Goal: Task Accomplishment & Management: Manage account settings

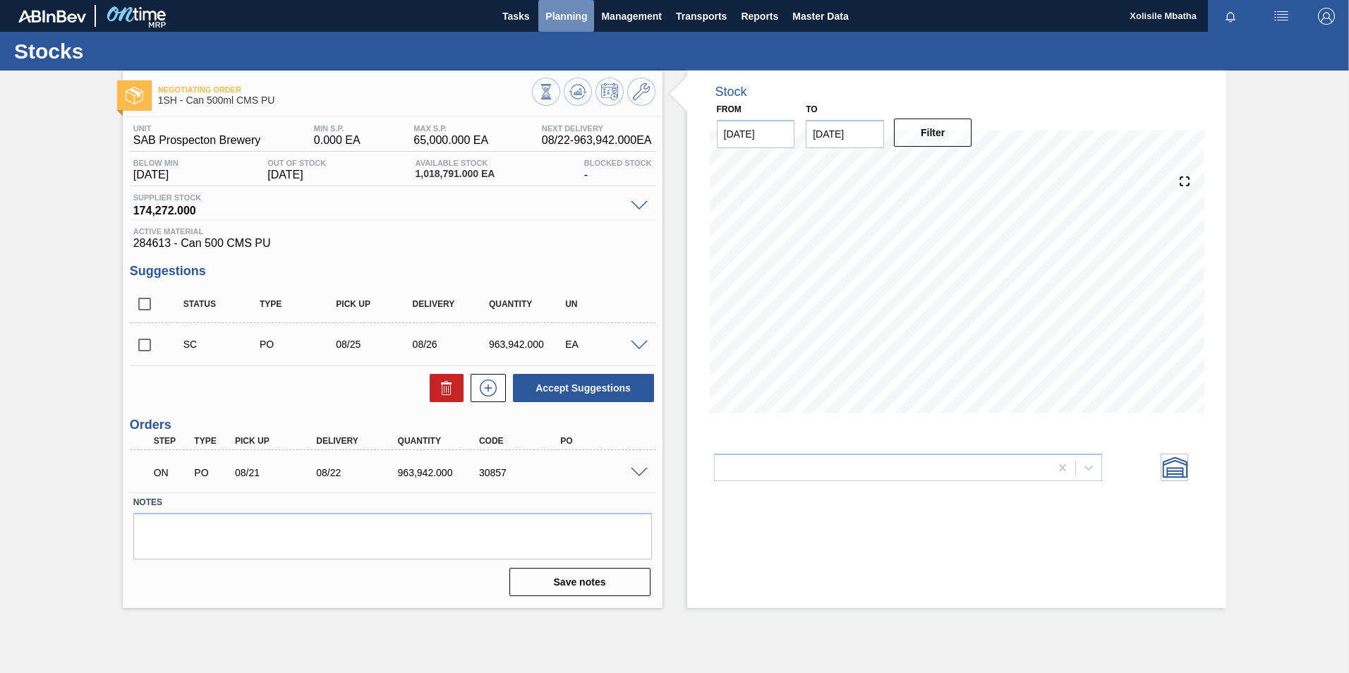
click at [586, 13] on span "Planning" at bounding box center [566, 16] width 42 height 17
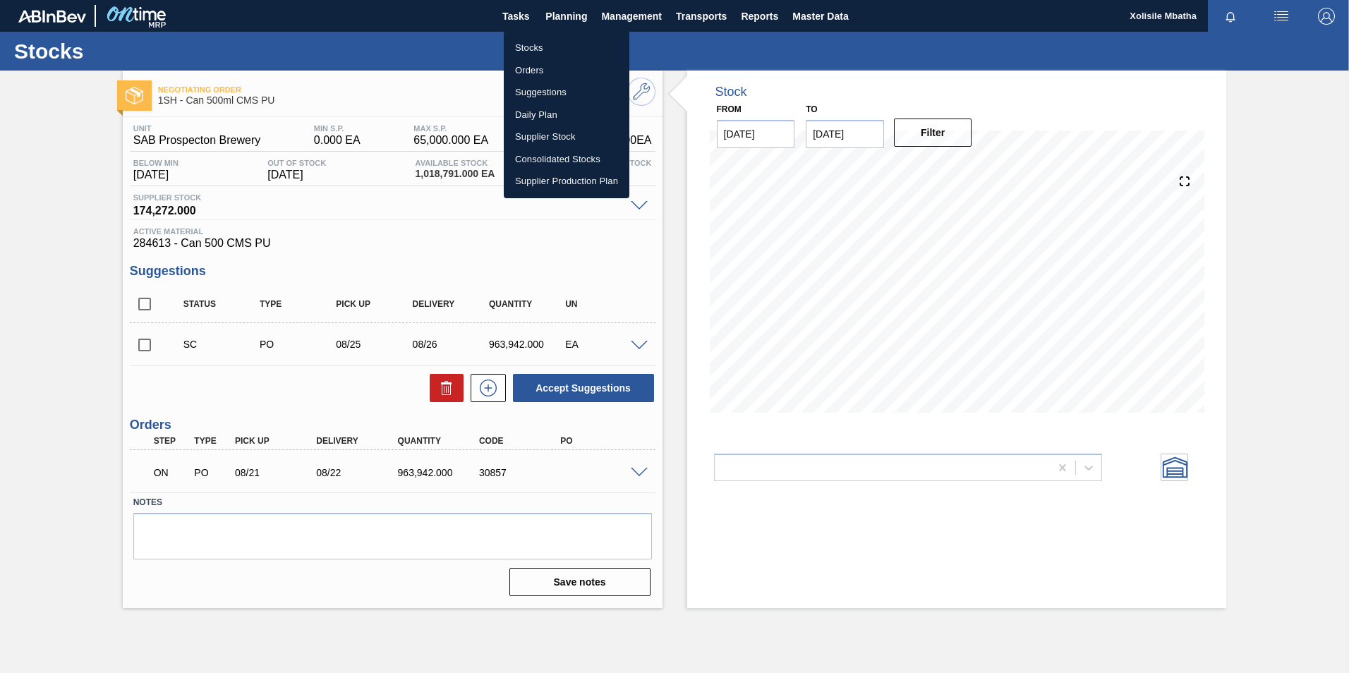
drag, startPoint x: 538, startPoint y: 43, endPoint x: 655, endPoint y: 56, distance: 118.5
click at [538, 43] on li "Stocks" at bounding box center [567, 48] width 126 height 23
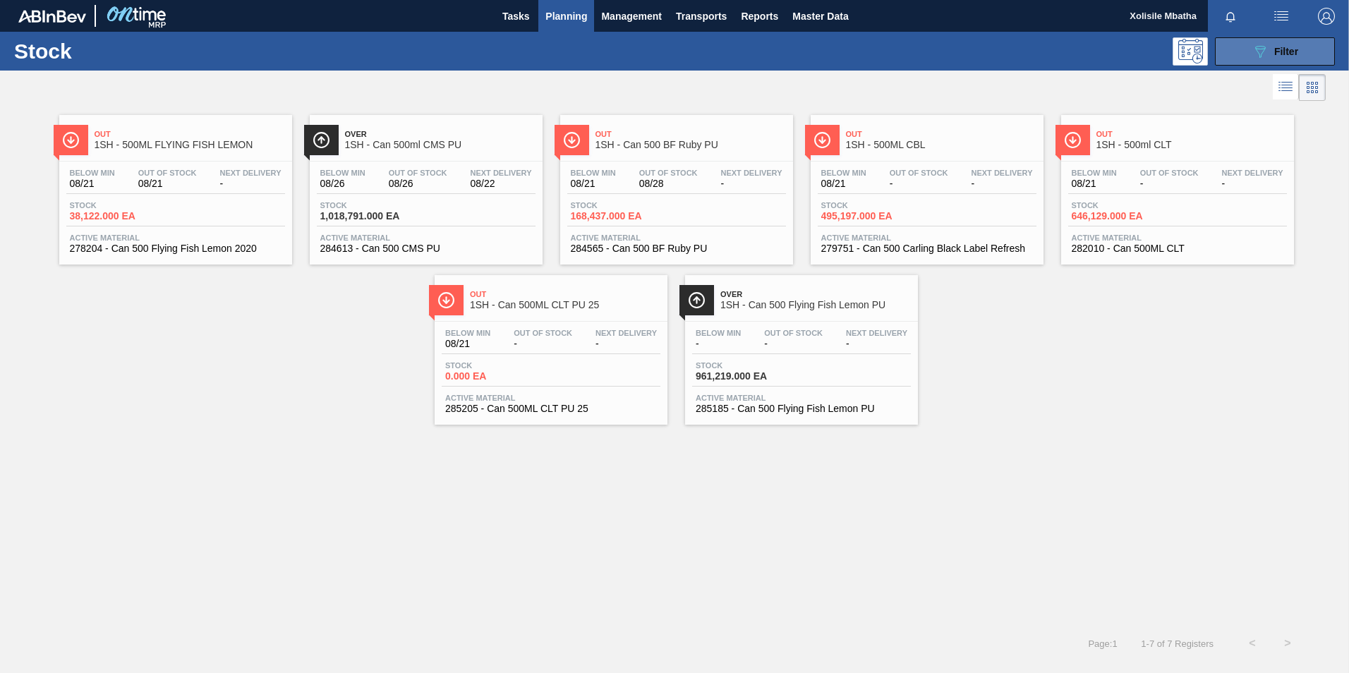
click at [1300, 52] on button "089F7B8B-B2A5-4AFE-B5C0-19BA573D28AC Filter" at bounding box center [1275, 51] width 120 height 28
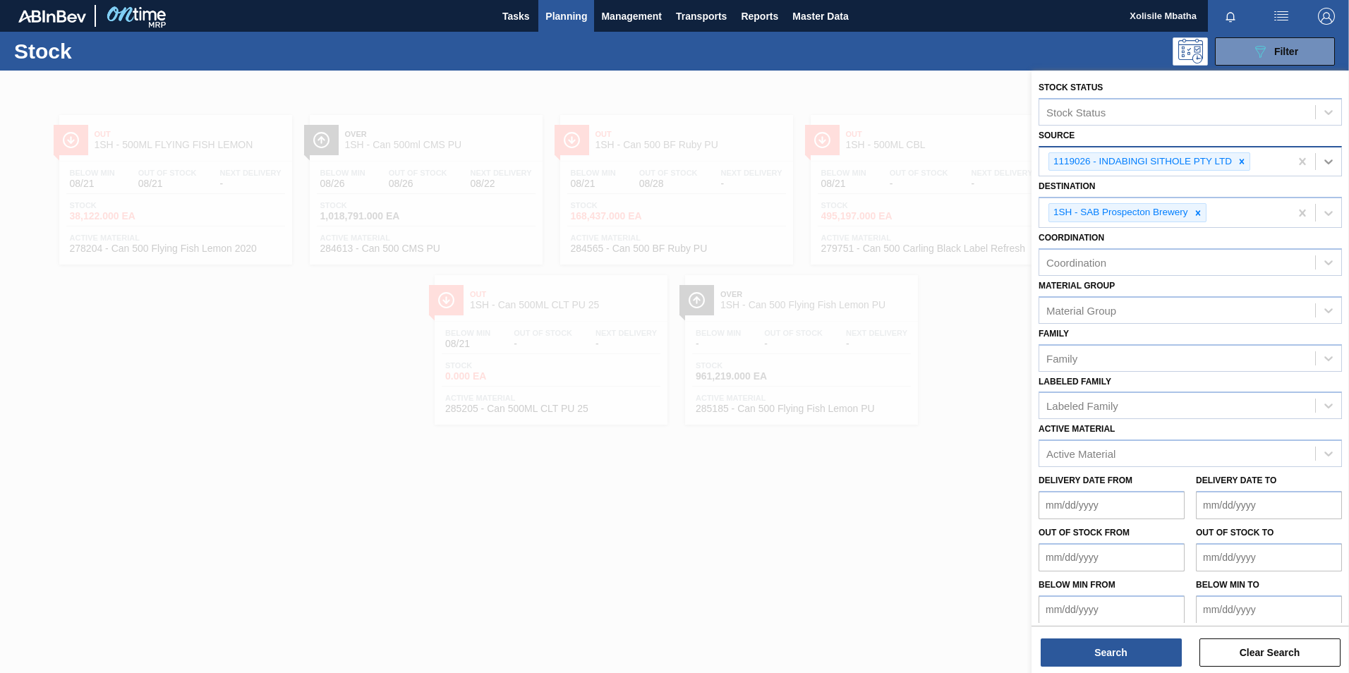
drag, startPoint x: 1244, startPoint y: 164, endPoint x: 1323, endPoint y: 160, distance: 79.1
click at [1244, 163] on icon at bounding box center [1242, 162] width 10 height 10
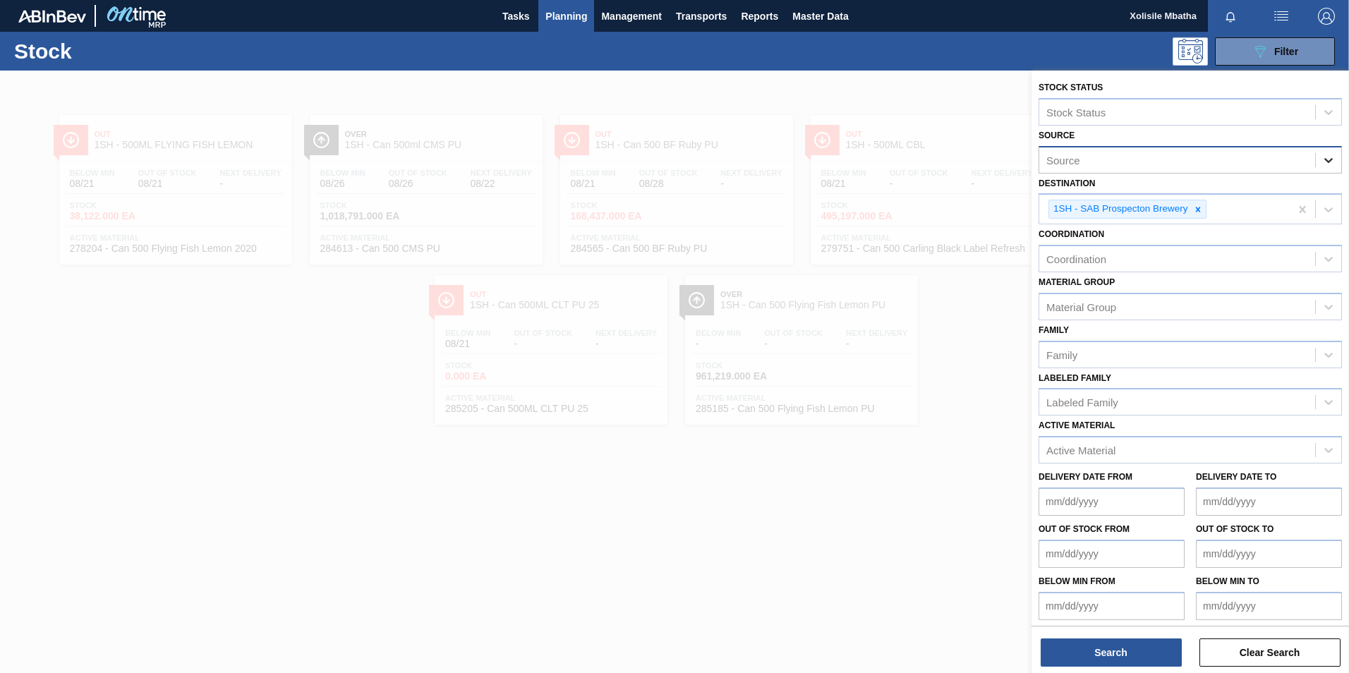
click at [1328, 158] on icon at bounding box center [1328, 160] width 14 height 14
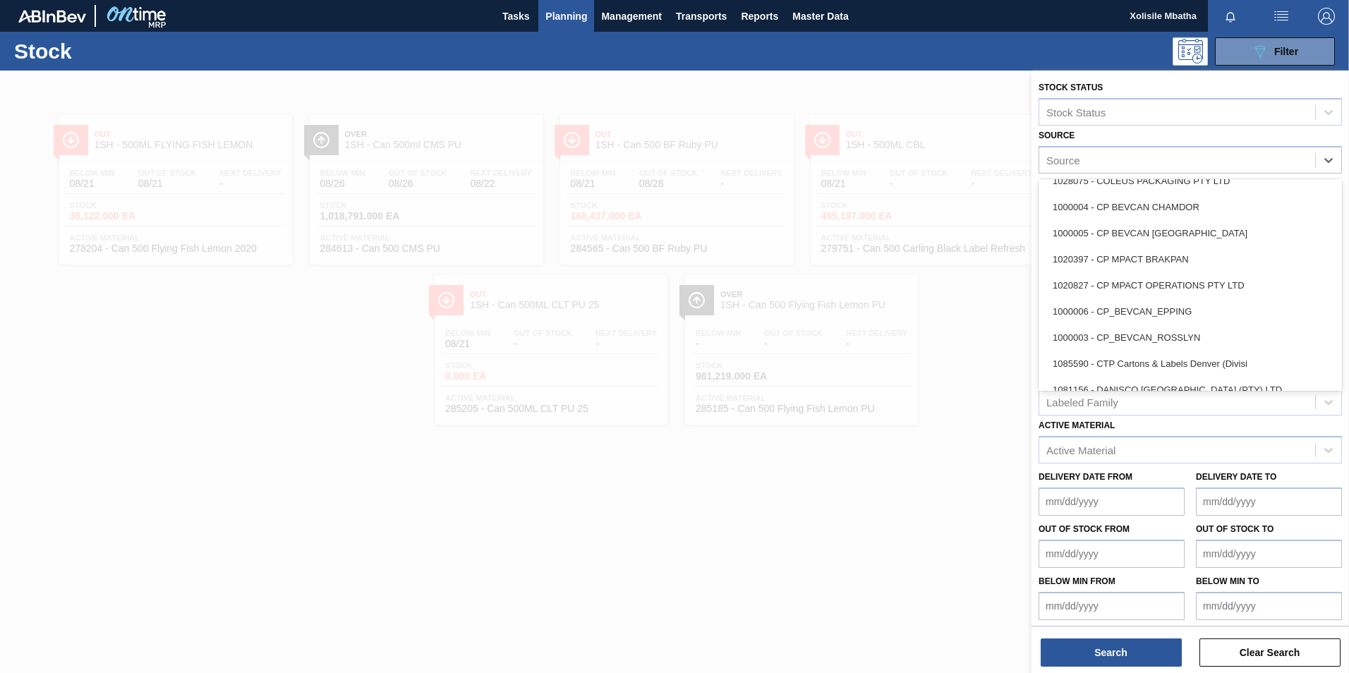
scroll to position [353, 0]
click at [1147, 288] on div "1020827 - CP MPACT OPERATIONS PTY LTD" at bounding box center [1190, 286] width 303 height 26
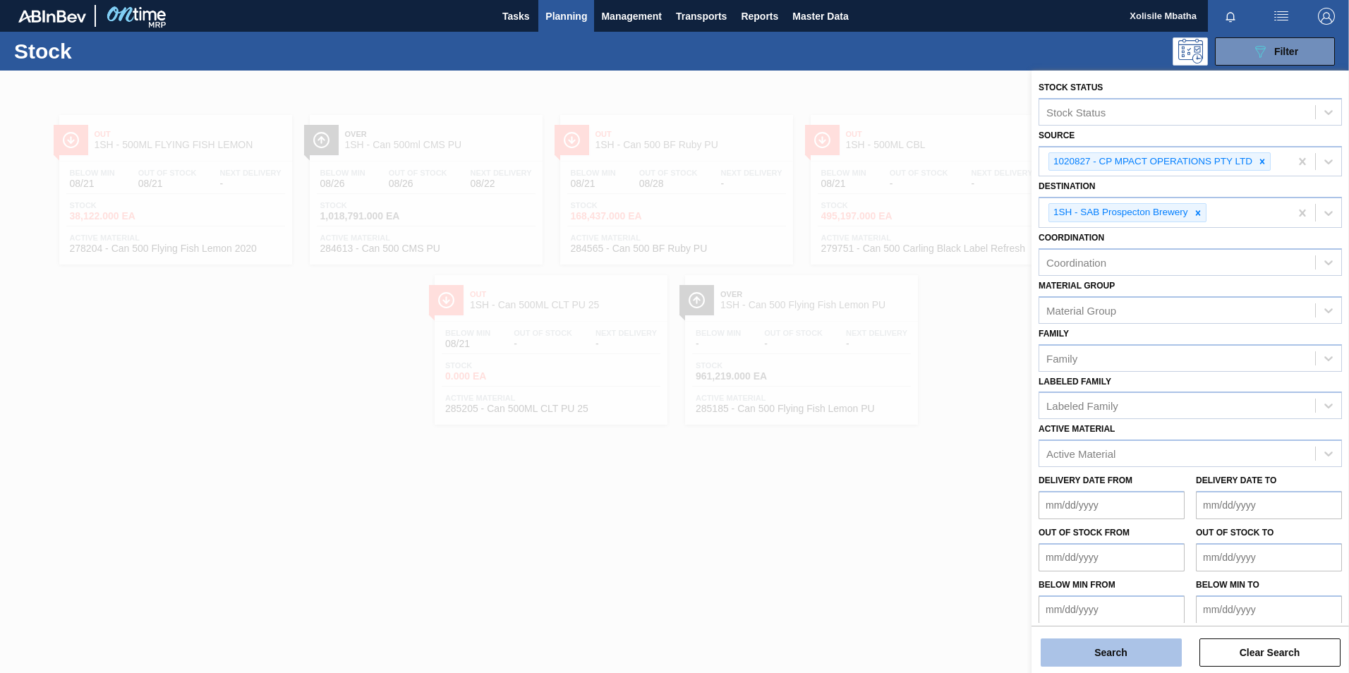
click at [1128, 659] on button "Search" at bounding box center [1111, 652] width 141 height 28
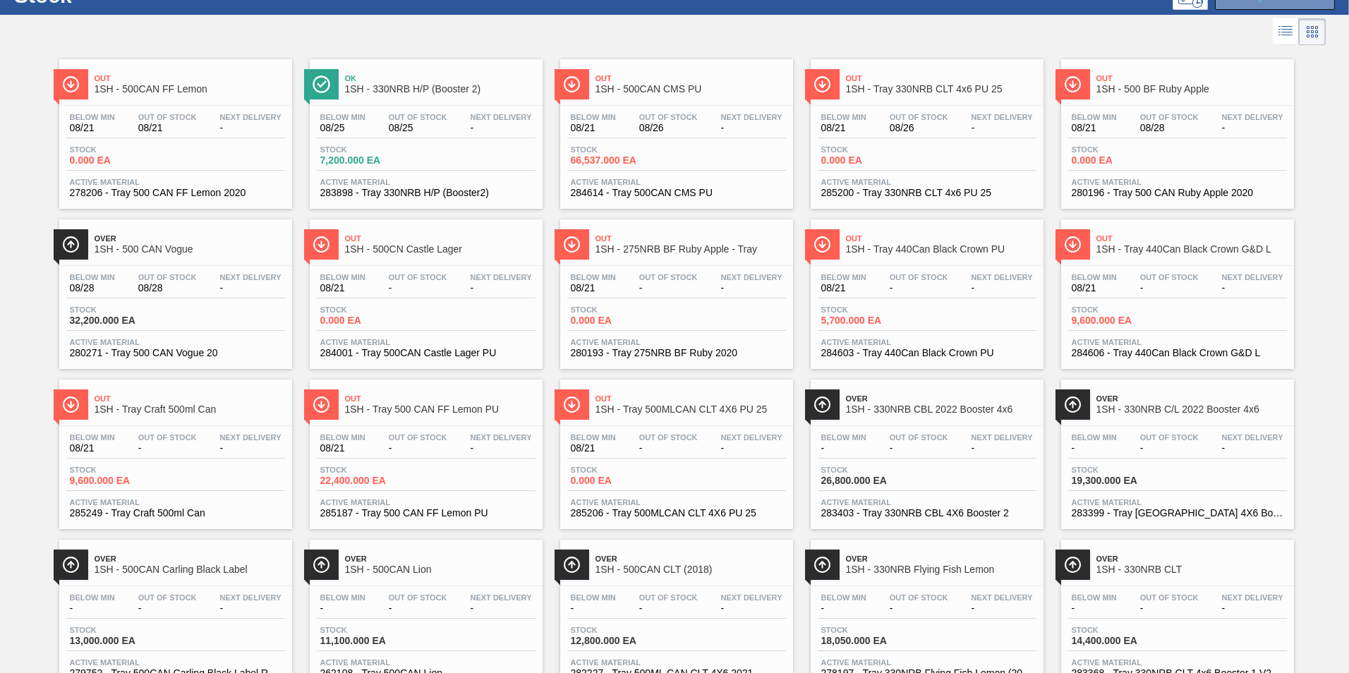
scroll to position [0, 0]
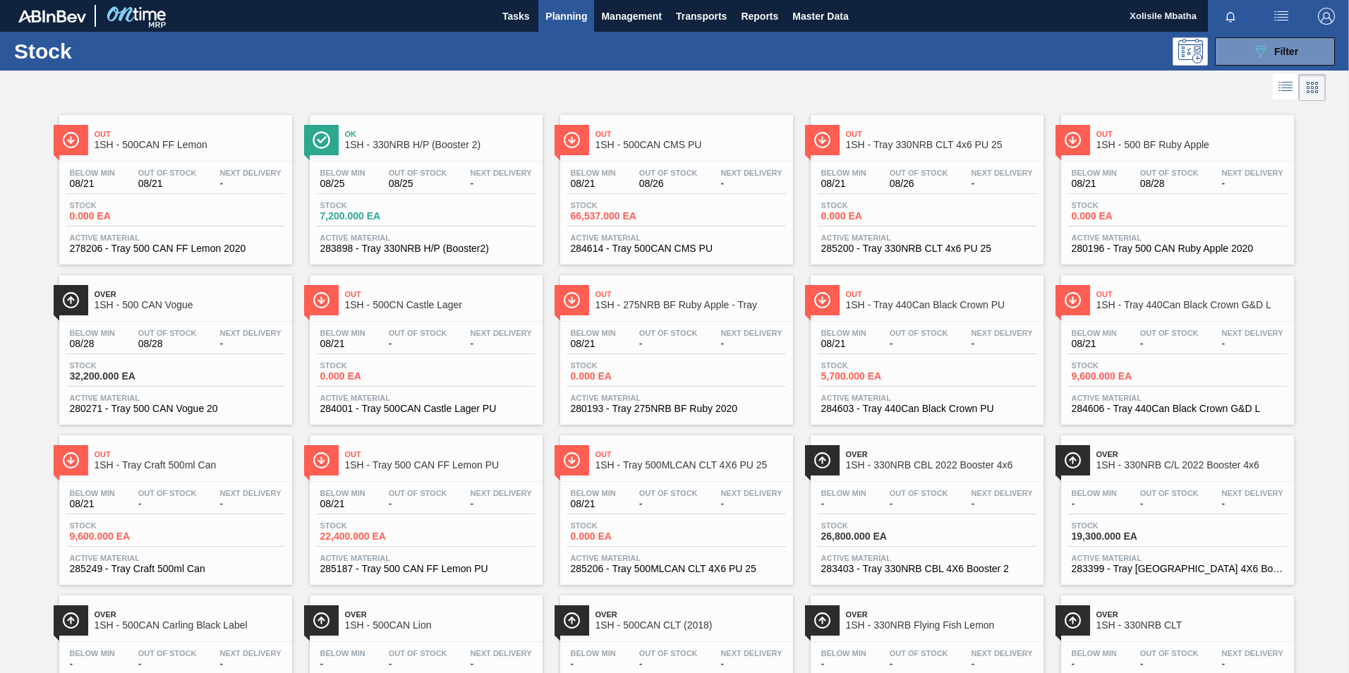
click at [643, 147] on span "1SH - 500CAN CMS PU" at bounding box center [690, 145] width 190 height 11
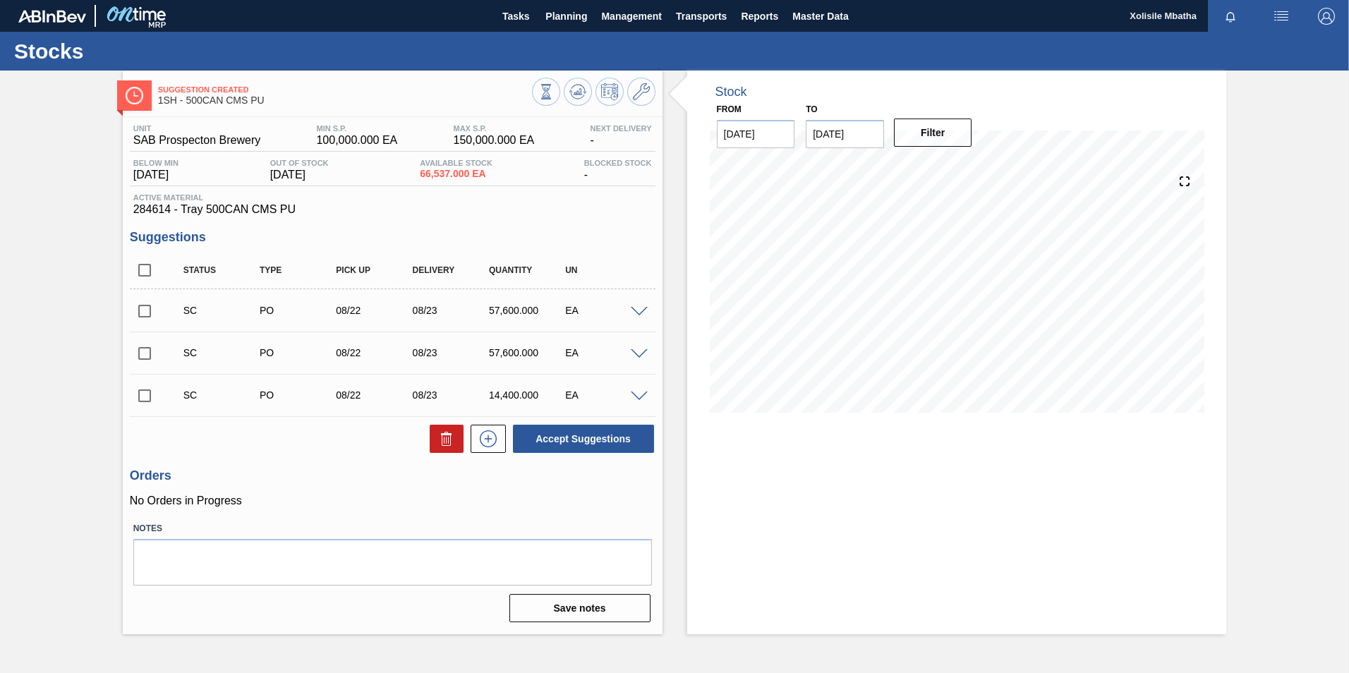
click at [145, 392] on input "checkbox" at bounding box center [145, 396] width 30 height 30
click at [591, 432] on button "Accept Suggestions" at bounding box center [583, 439] width 141 height 28
checkbox input "false"
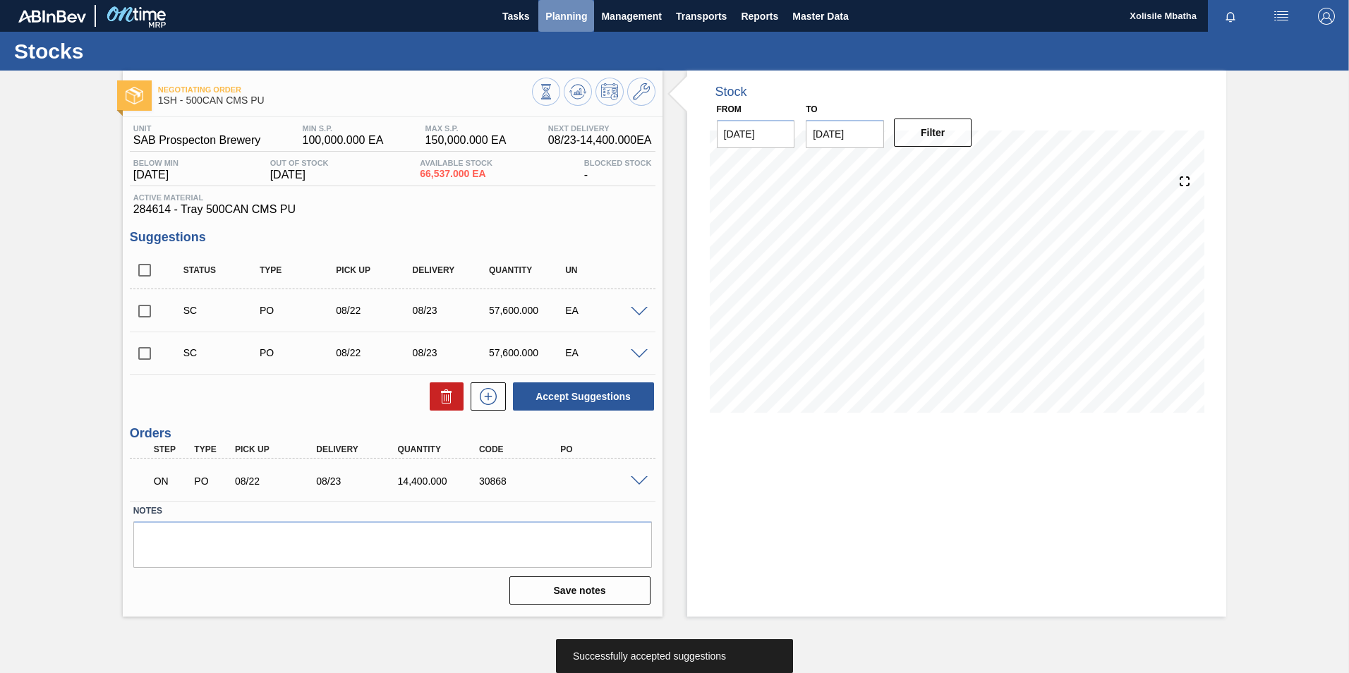
click at [570, 25] on button "Planning" at bounding box center [566, 16] width 56 height 32
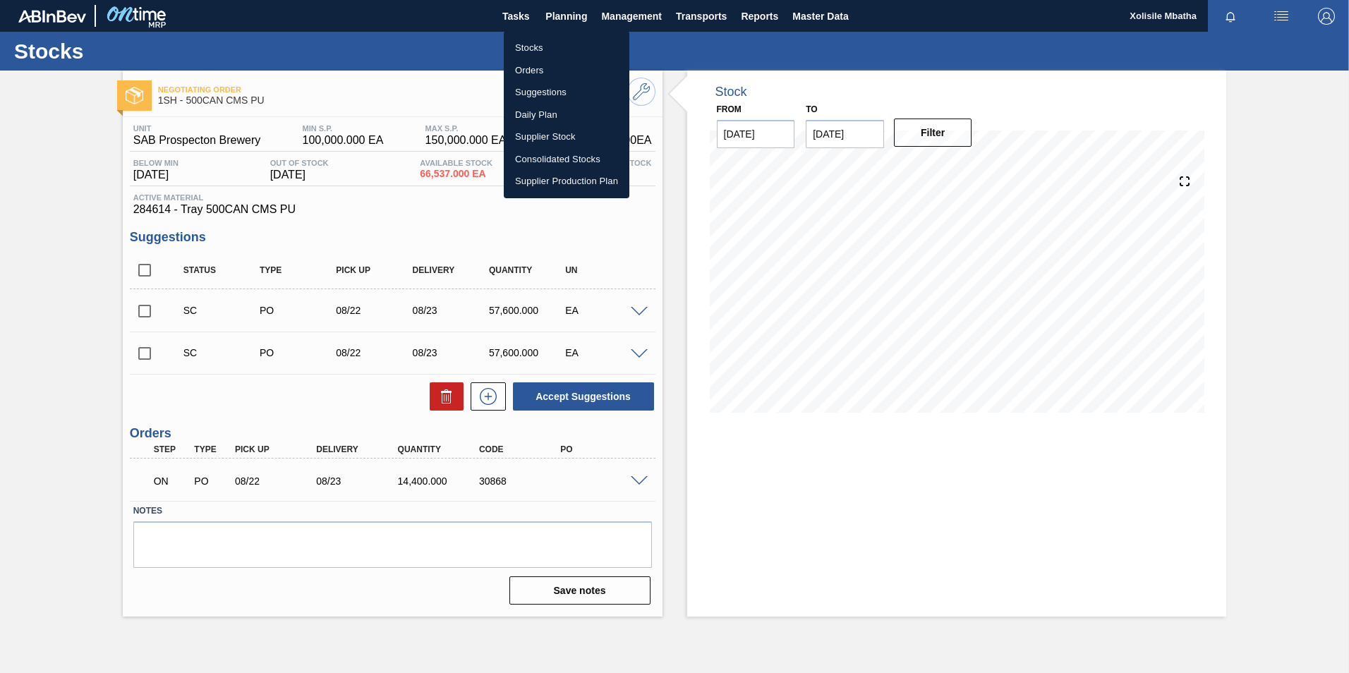
drag, startPoint x: 541, startPoint y: 72, endPoint x: 516, endPoint y: 66, distance: 25.3
click at [541, 72] on li "Orders" at bounding box center [567, 70] width 126 height 23
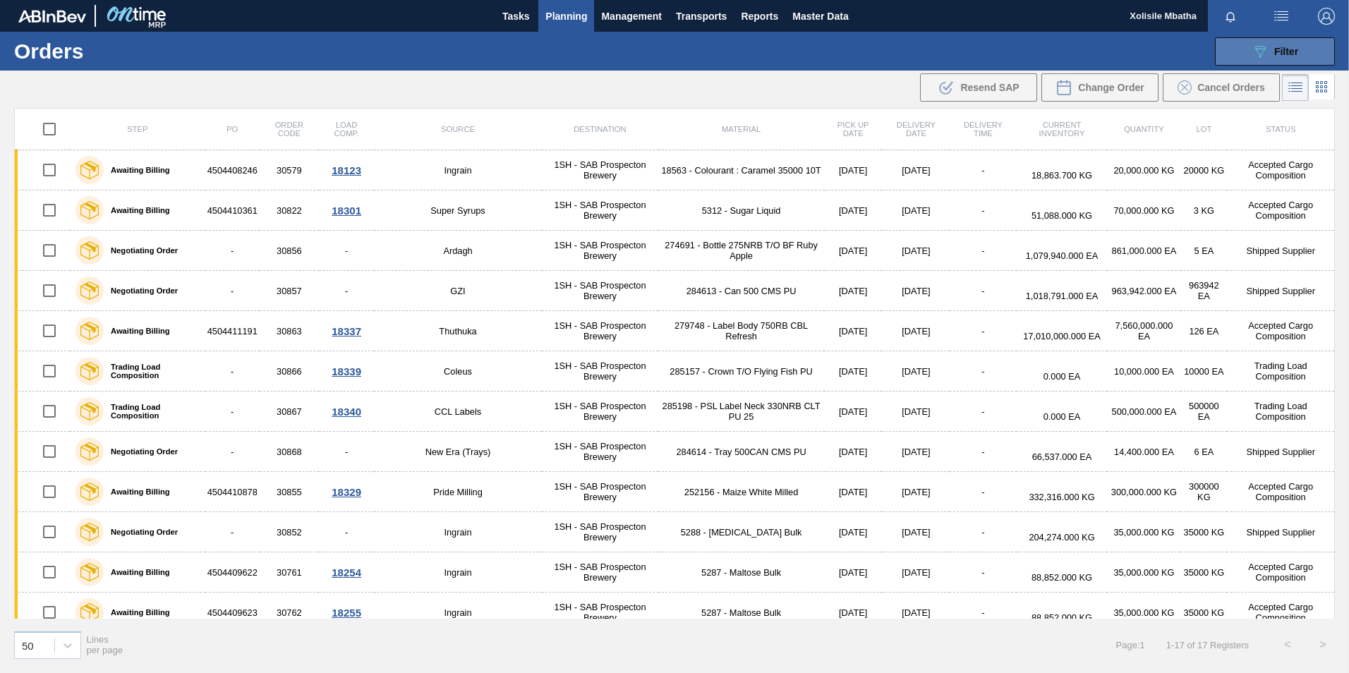
click at [1286, 52] on span "Filter" at bounding box center [1286, 51] width 24 height 11
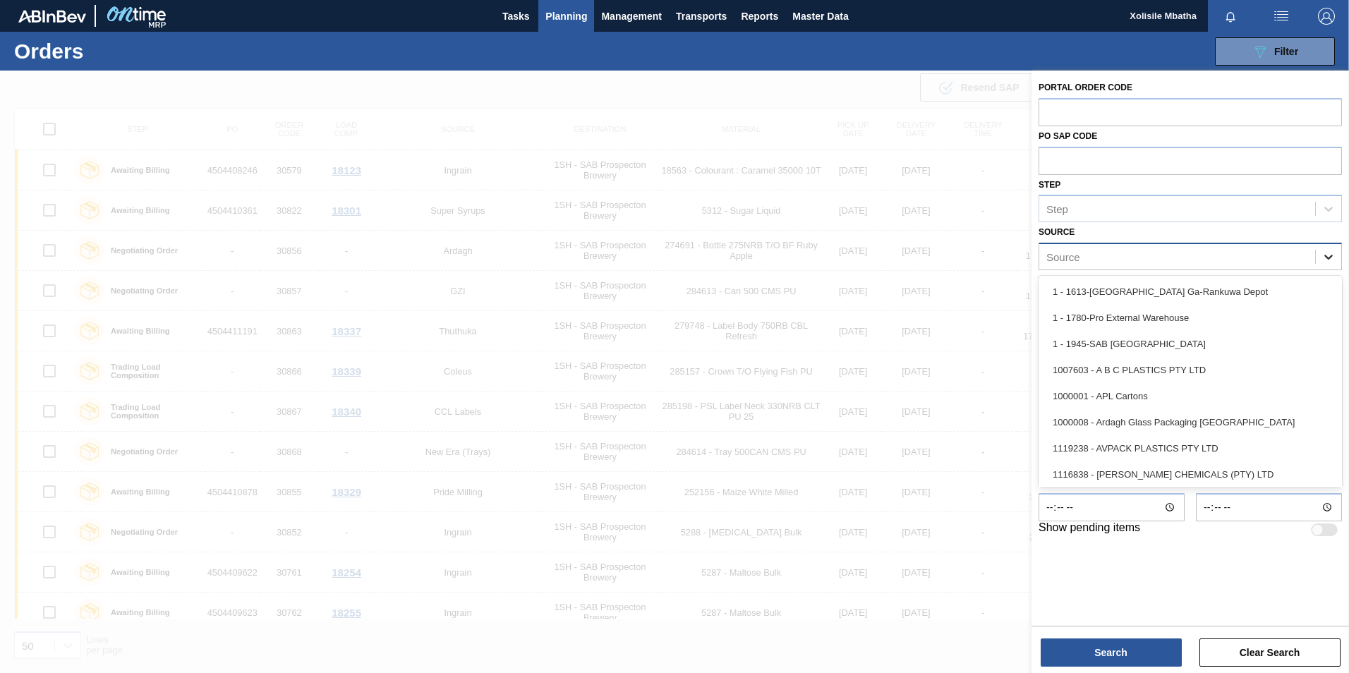
click at [1333, 256] on icon at bounding box center [1328, 257] width 14 height 14
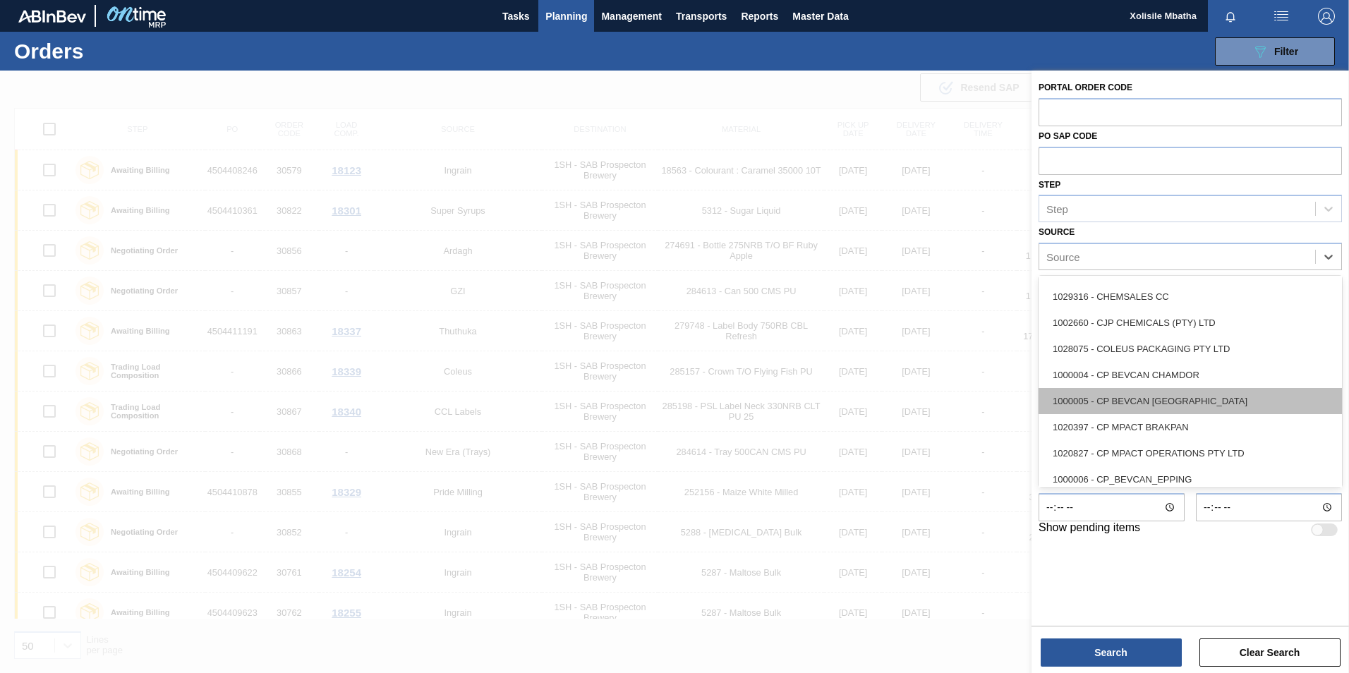
scroll to position [353, 0]
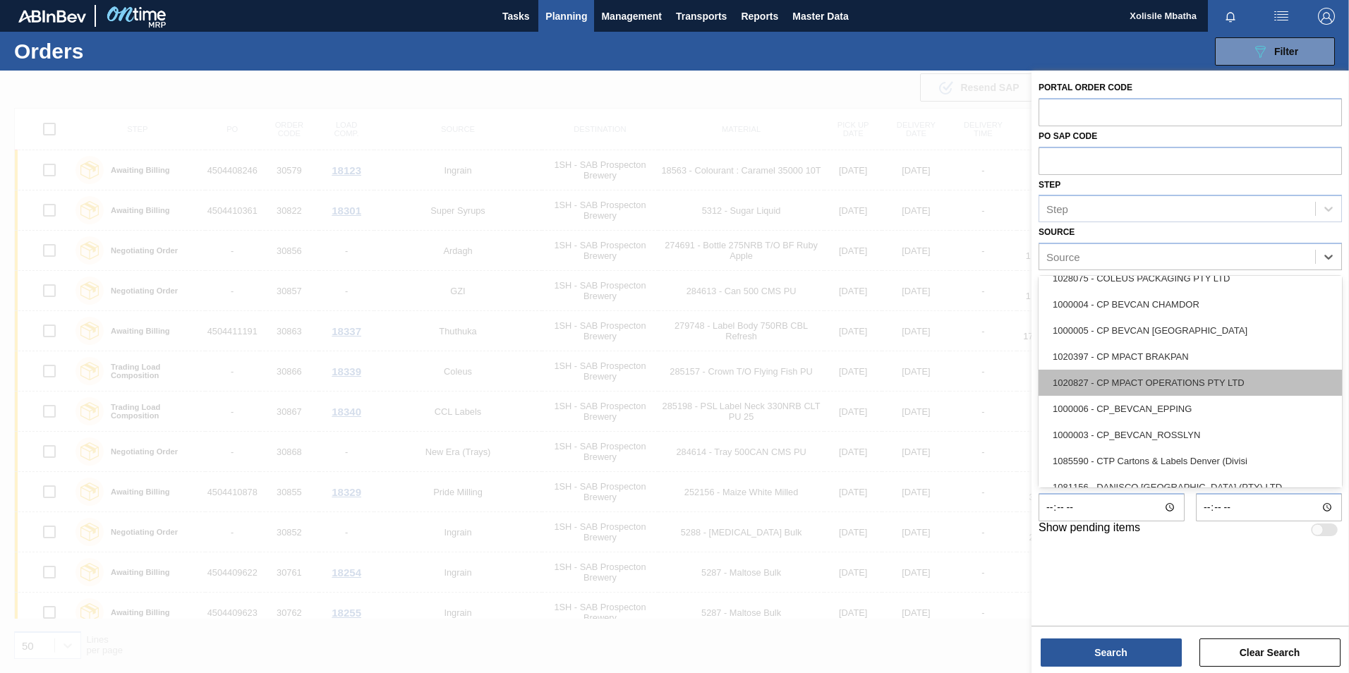
click at [1138, 385] on div "1020827 - CP MPACT OPERATIONS PTY LTD" at bounding box center [1190, 383] width 303 height 26
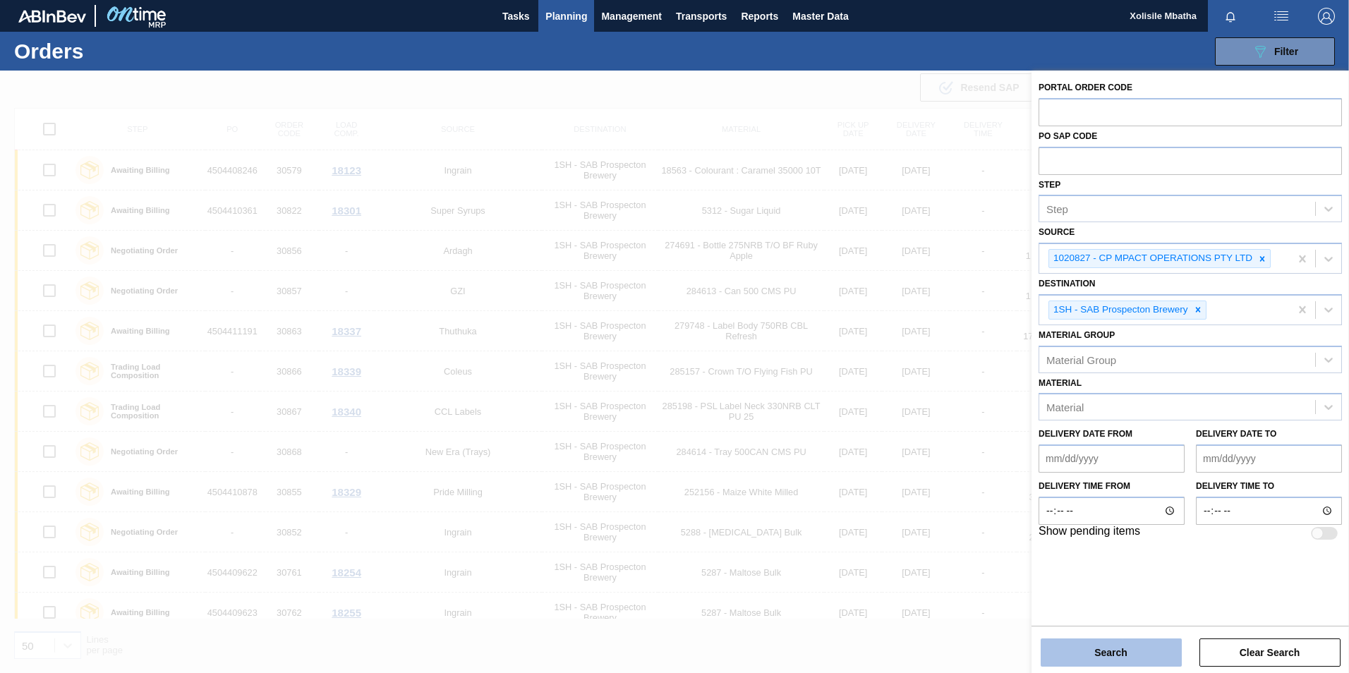
click at [1107, 650] on button "Search" at bounding box center [1111, 652] width 141 height 28
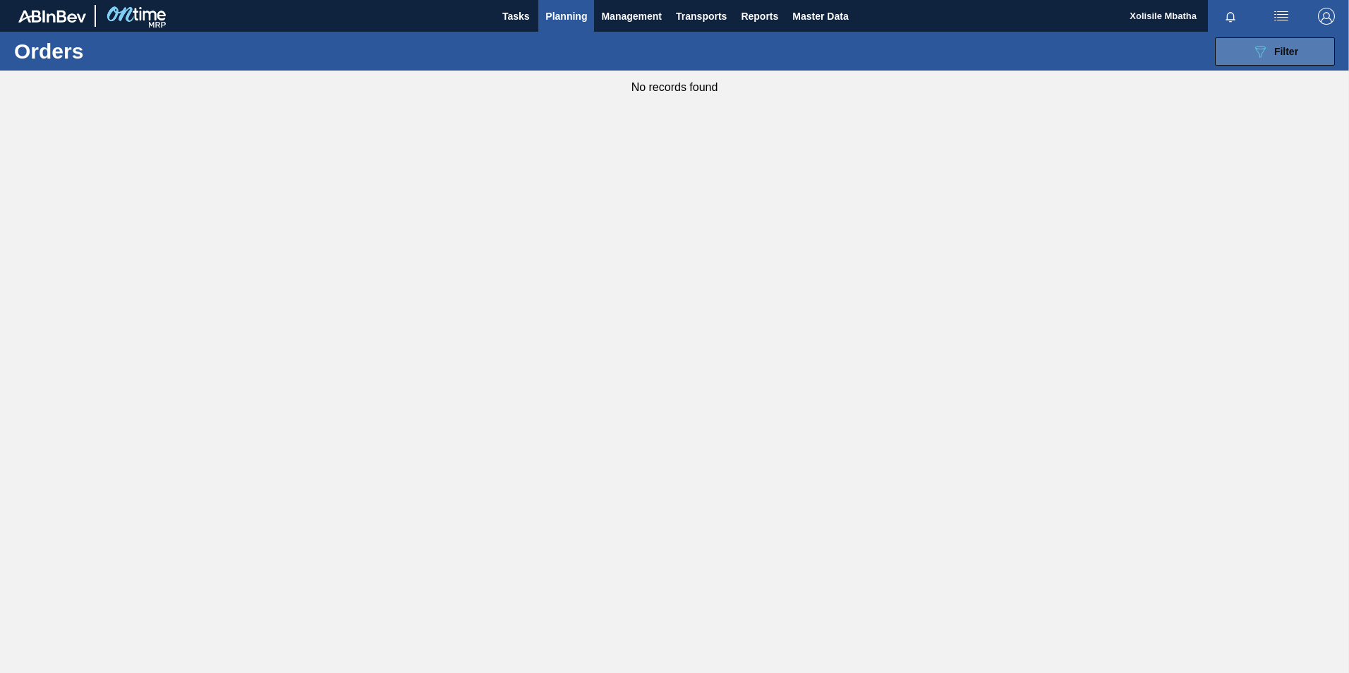
click at [1290, 54] on span "Filter" at bounding box center [1286, 51] width 24 height 11
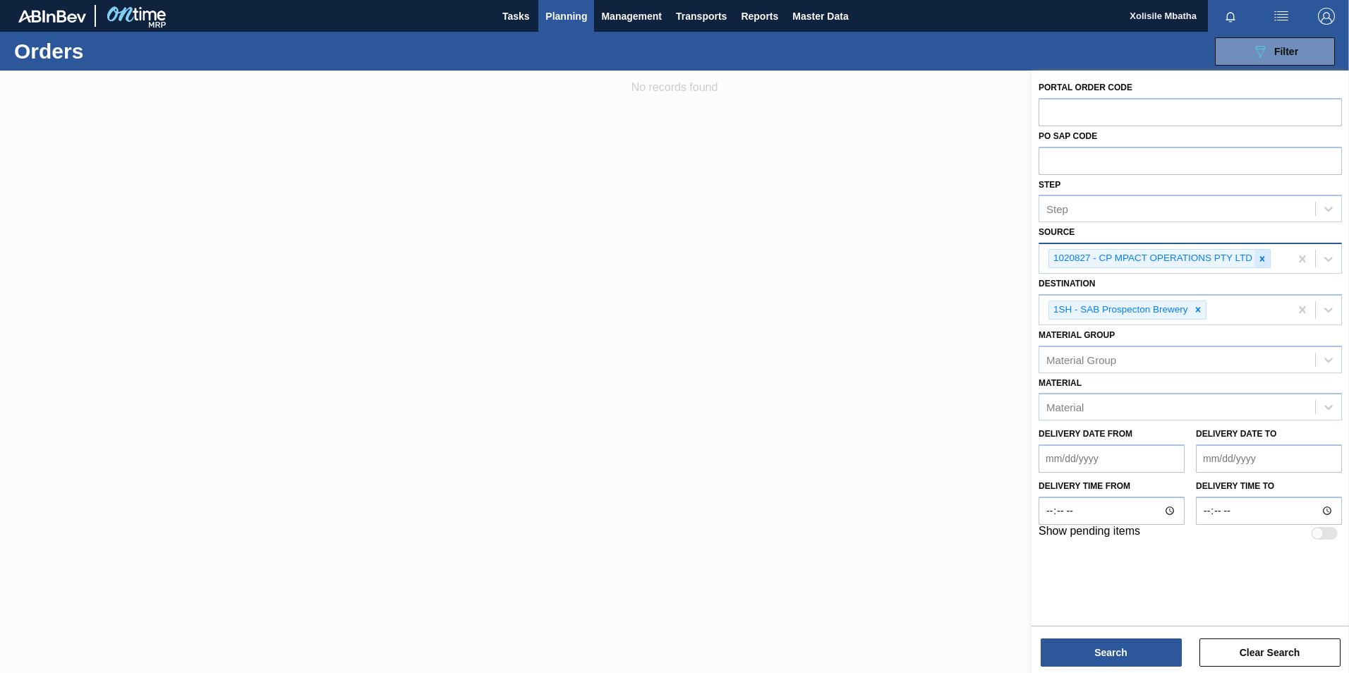
click at [1265, 260] on icon at bounding box center [1262, 259] width 10 height 10
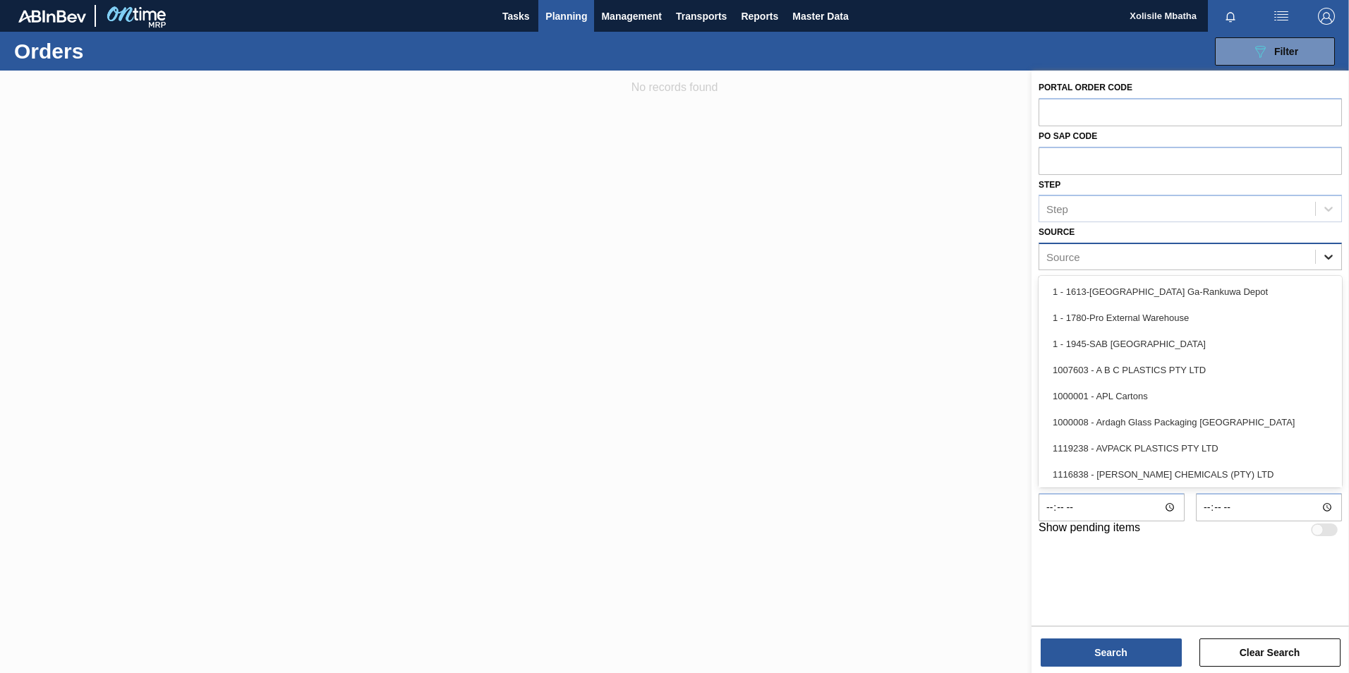
click at [1331, 258] on icon at bounding box center [1328, 257] width 8 height 5
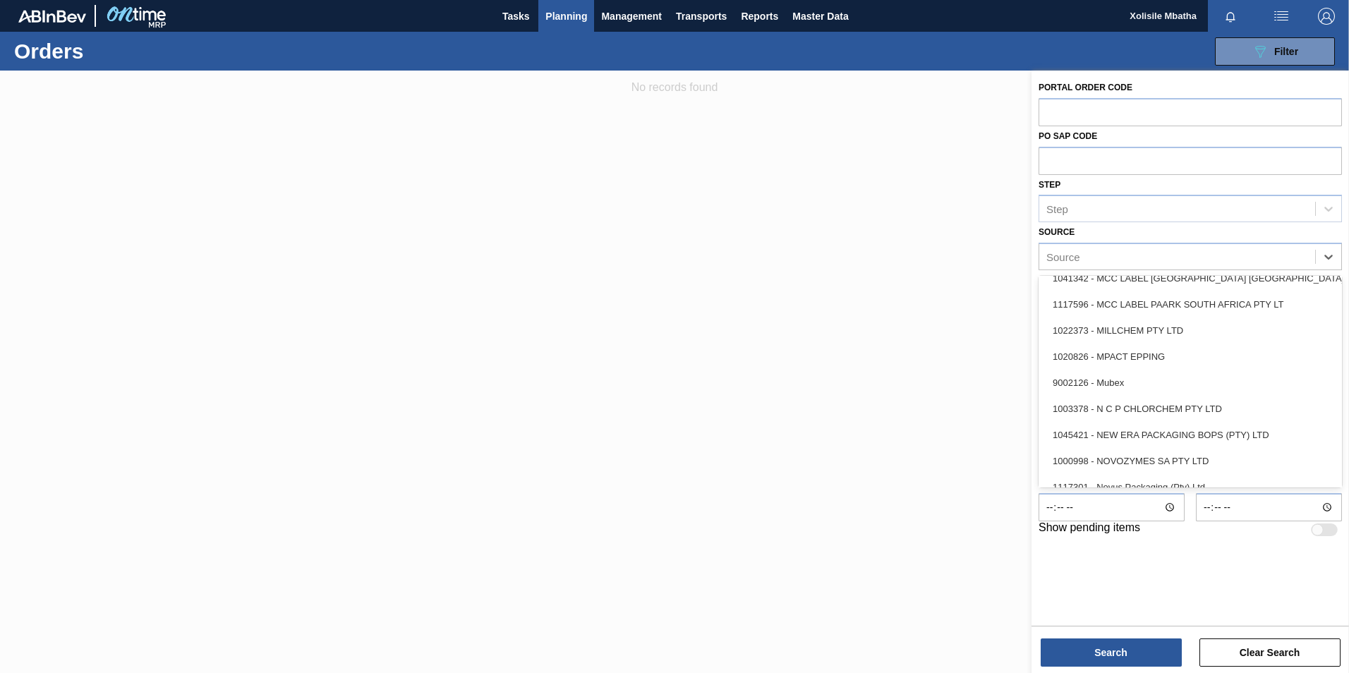
scroll to position [1199, 0]
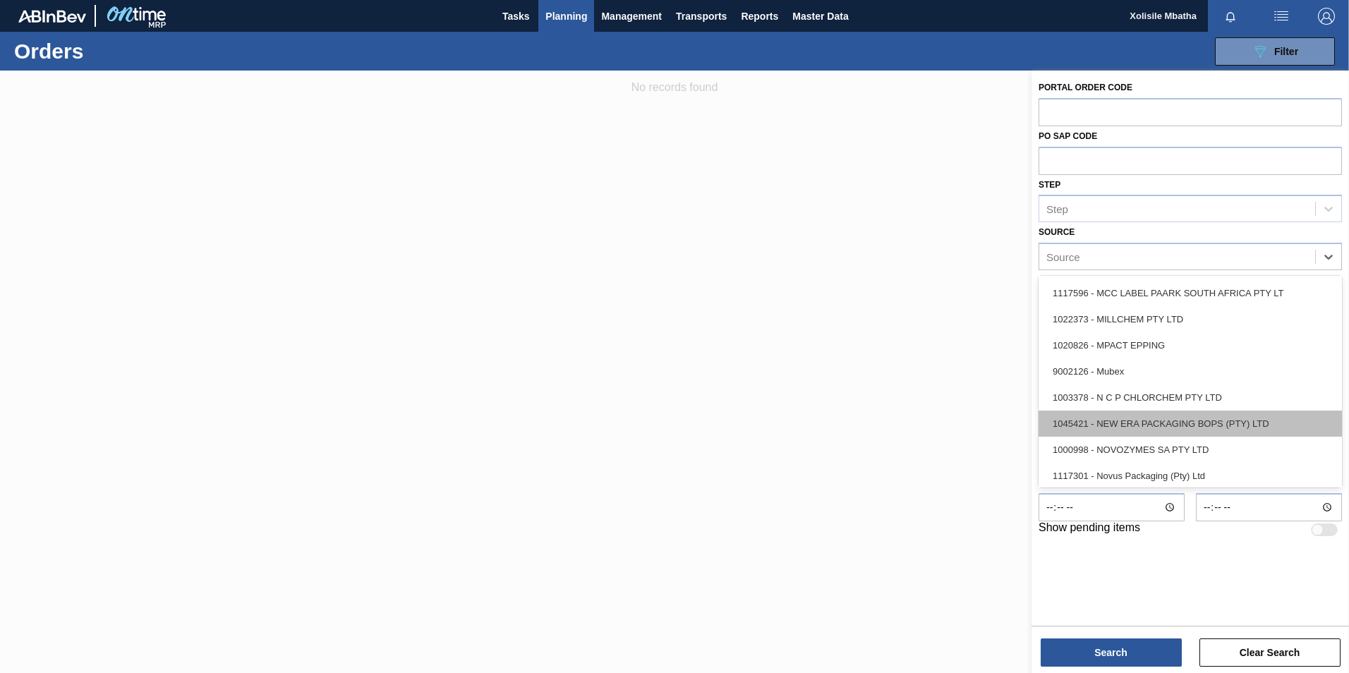
click at [1140, 426] on div "1045421 - NEW ERA PACKAGING BOPS (PTY) LTD" at bounding box center [1190, 424] width 303 height 26
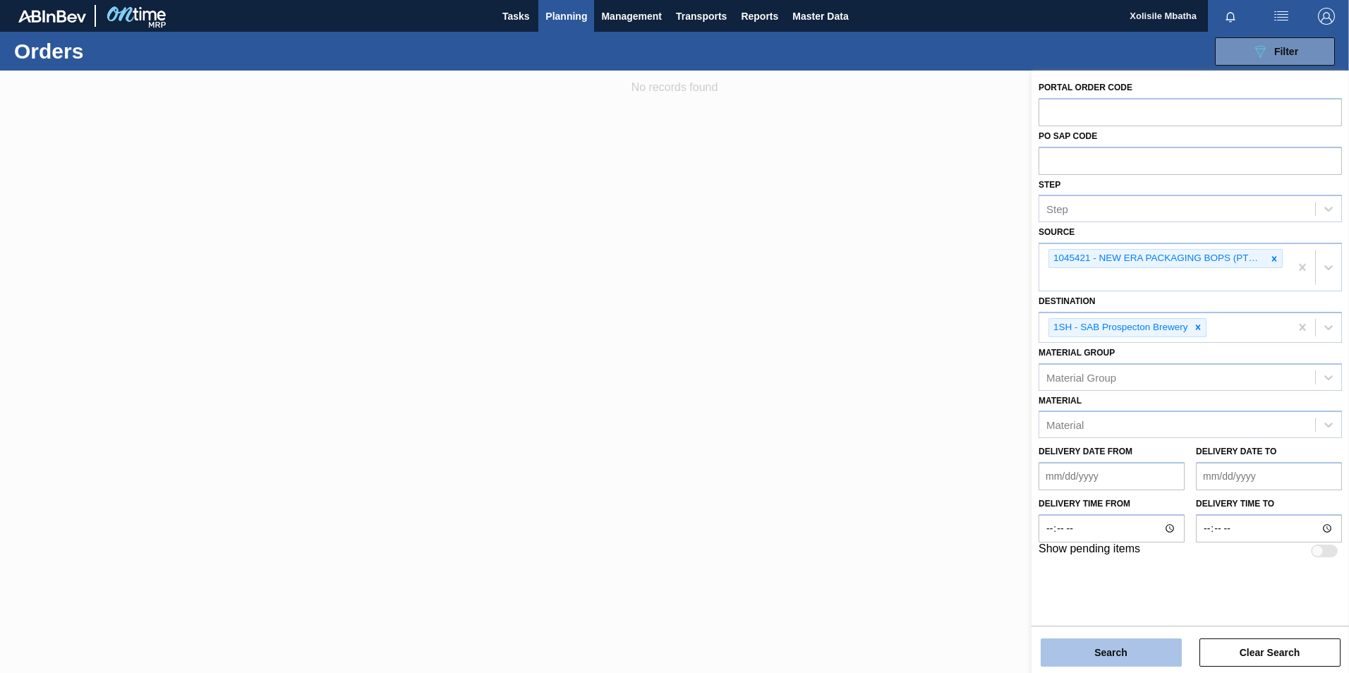
click at [1138, 655] on button "Search" at bounding box center [1111, 652] width 141 height 28
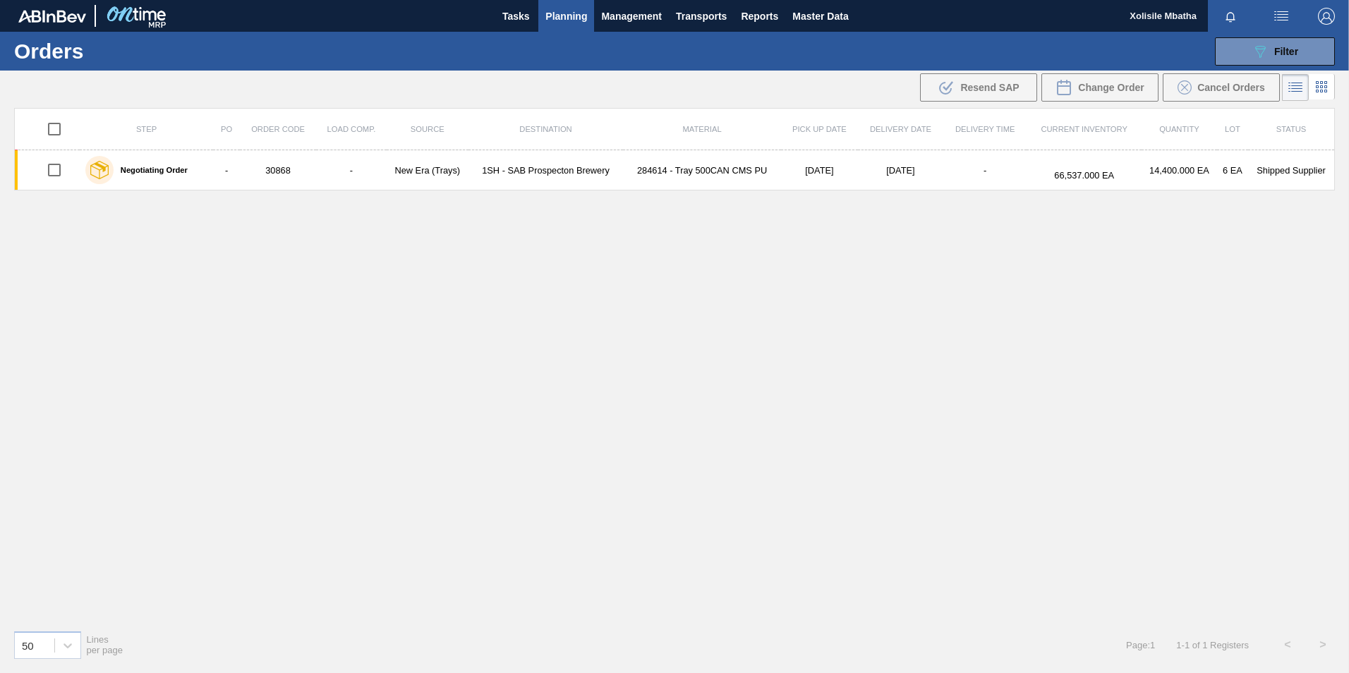
click at [568, 16] on span "Planning" at bounding box center [566, 16] width 42 height 17
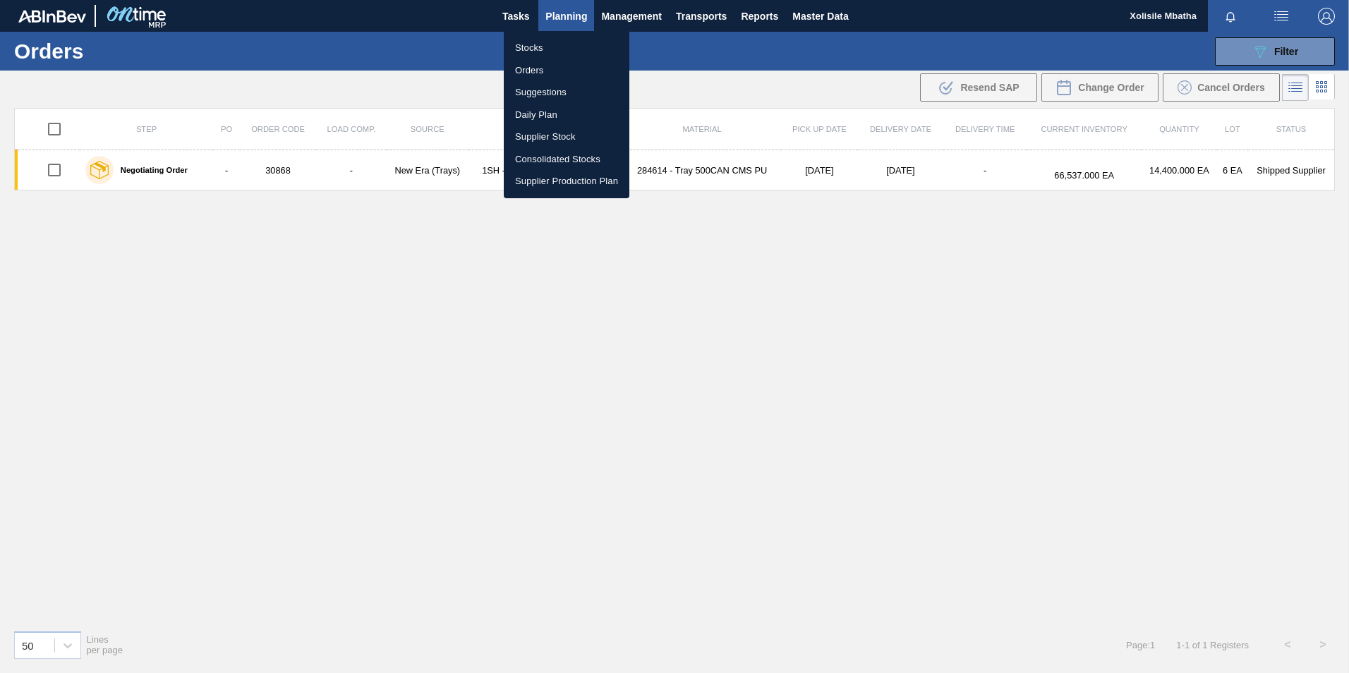
click at [535, 50] on li "Stocks" at bounding box center [567, 48] width 126 height 23
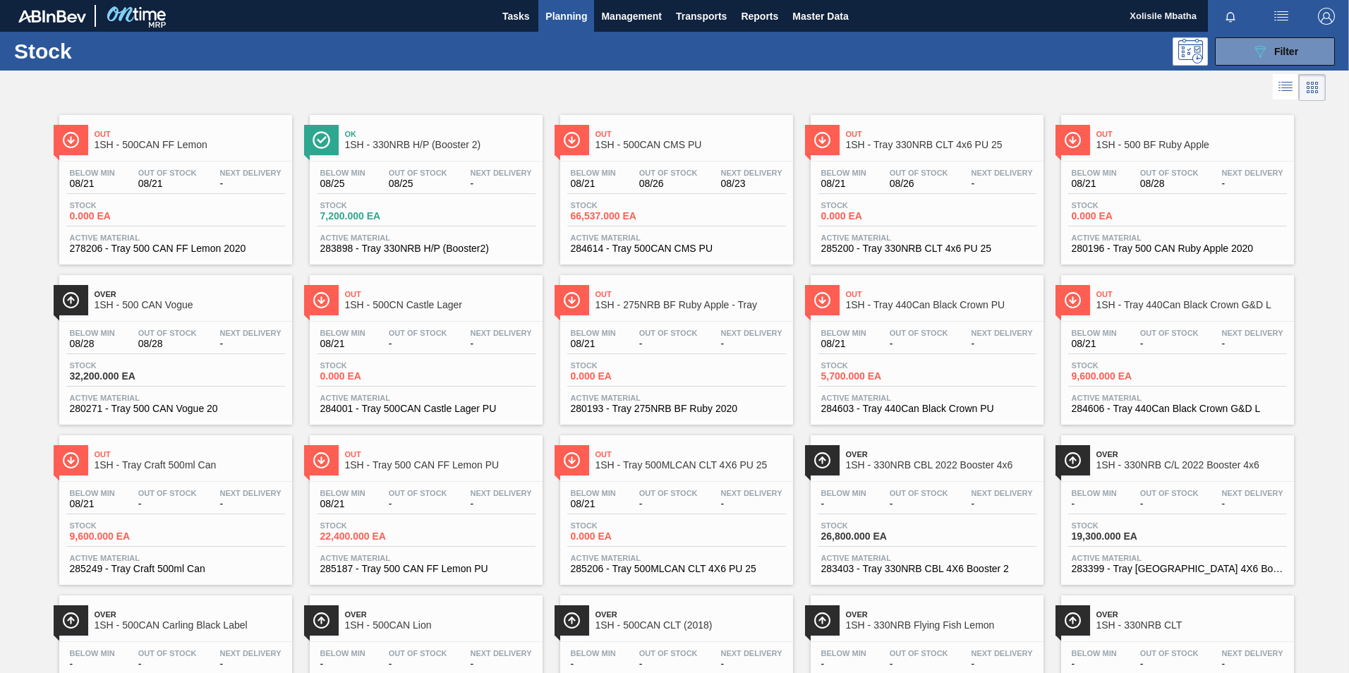
click at [416, 148] on span "1SH - 330NRB H/P (Booster 2)" at bounding box center [440, 145] width 190 height 11
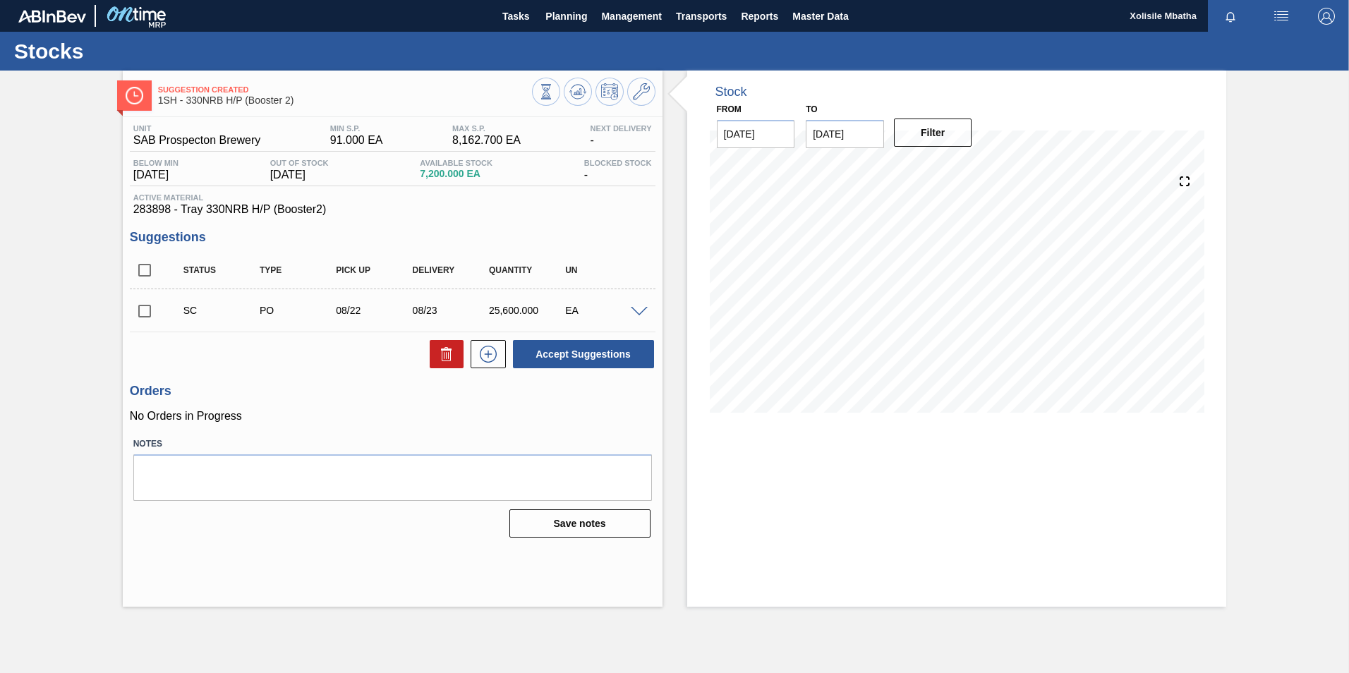
click at [147, 309] on input "checkbox" at bounding box center [145, 311] width 30 height 30
click at [617, 353] on button "Accept Suggestions" at bounding box center [583, 354] width 141 height 28
checkbox input "false"
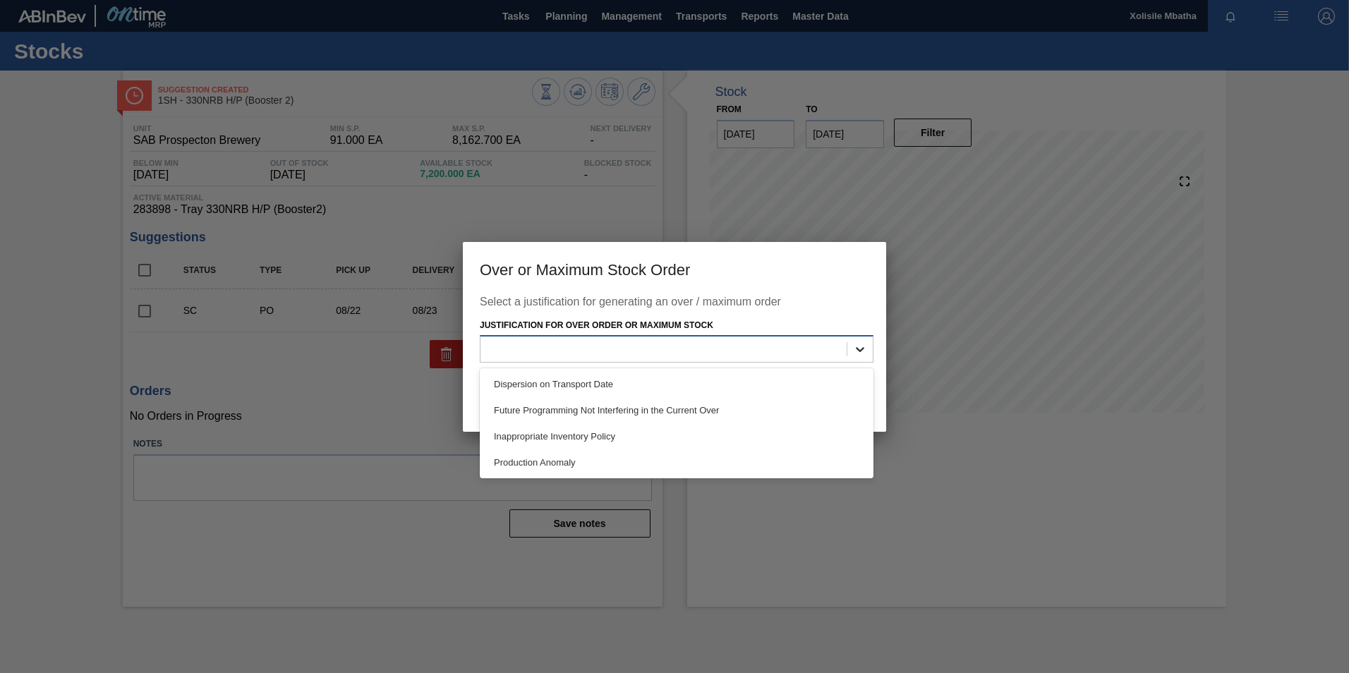
click at [865, 351] on icon at bounding box center [860, 349] width 14 height 14
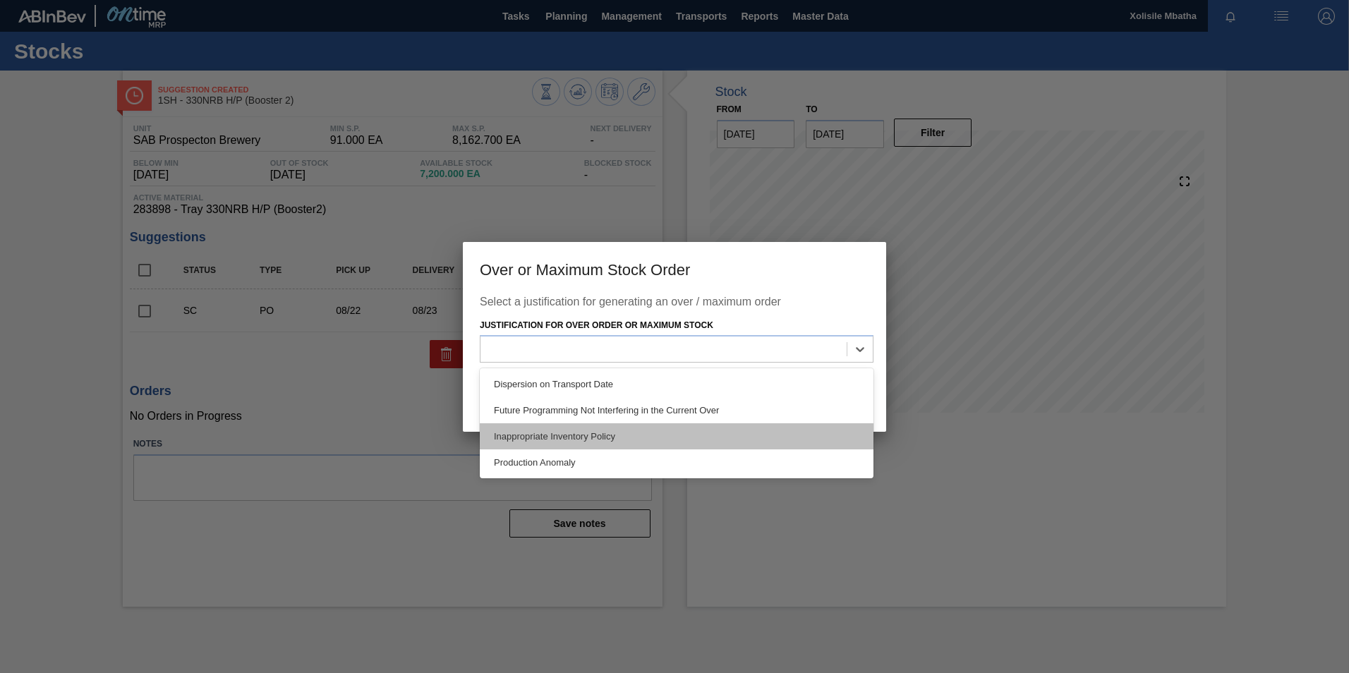
click at [570, 439] on div "Inappropriate Inventory Policy" at bounding box center [677, 436] width 394 height 26
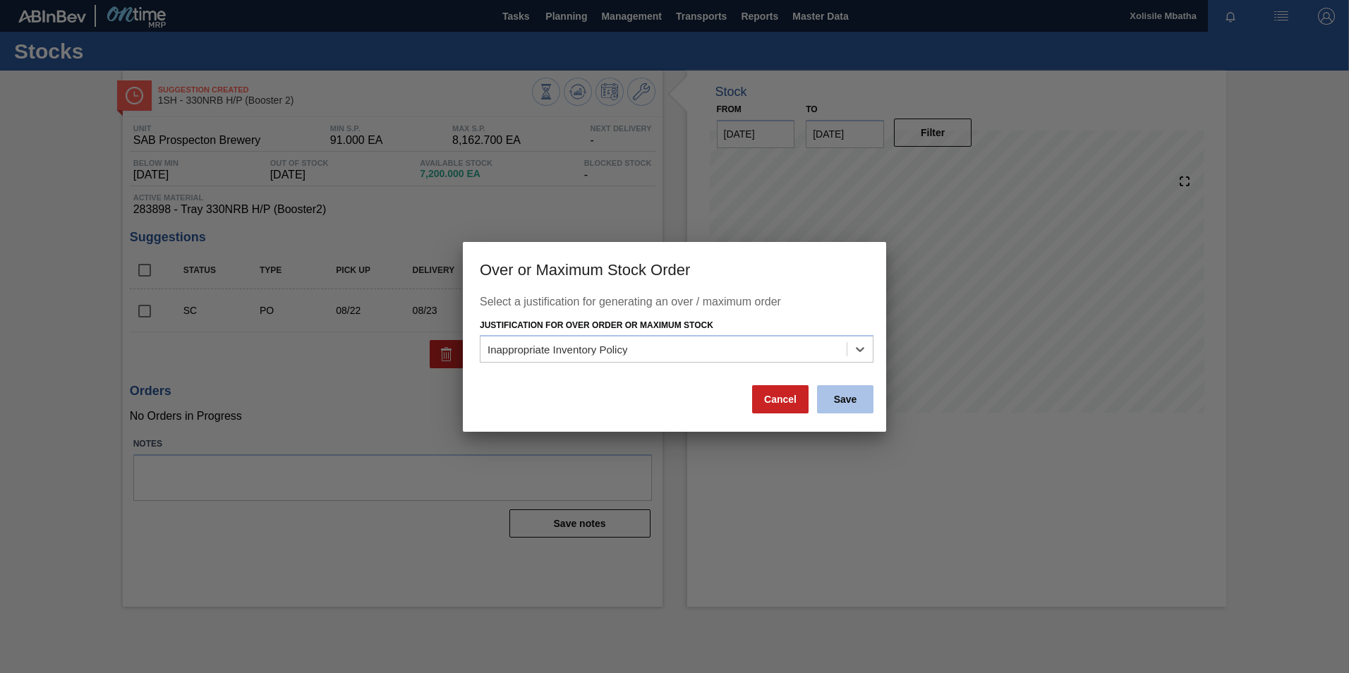
click at [840, 404] on button "Save" at bounding box center [845, 399] width 56 height 28
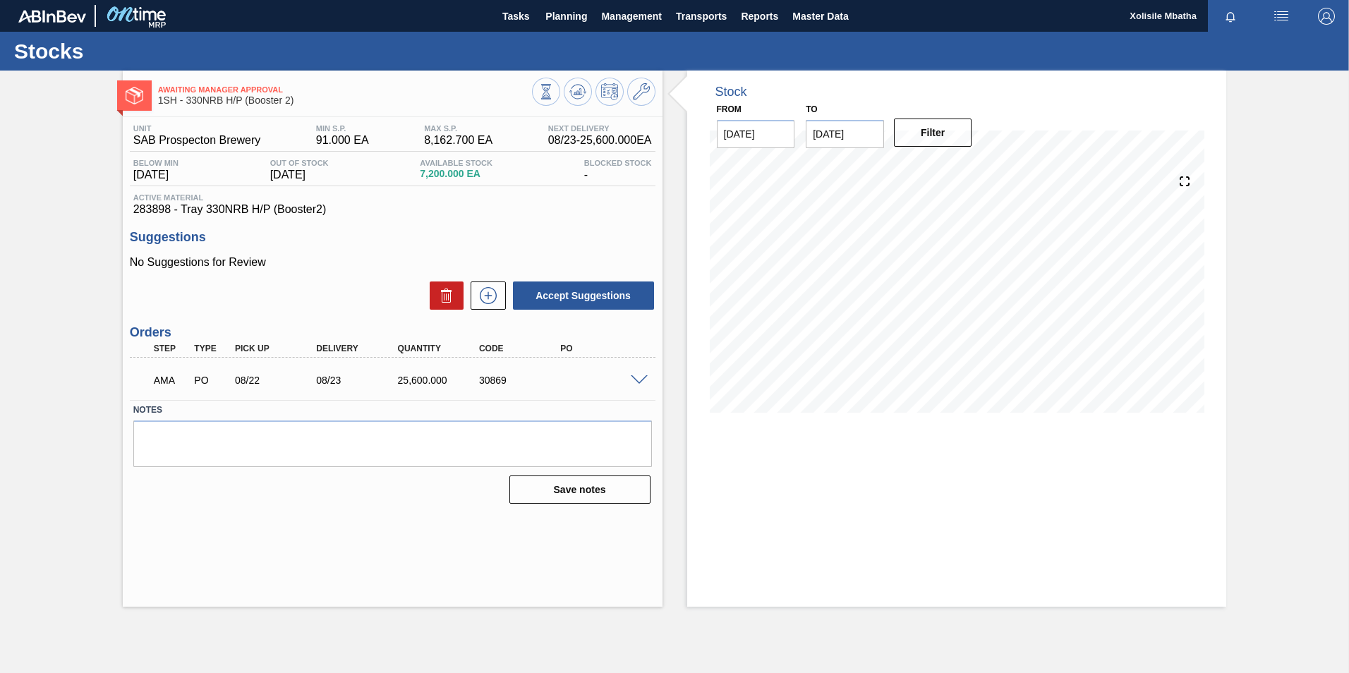
click at [634, 379] on span at bounding box center [639, 380] width 17 height 11
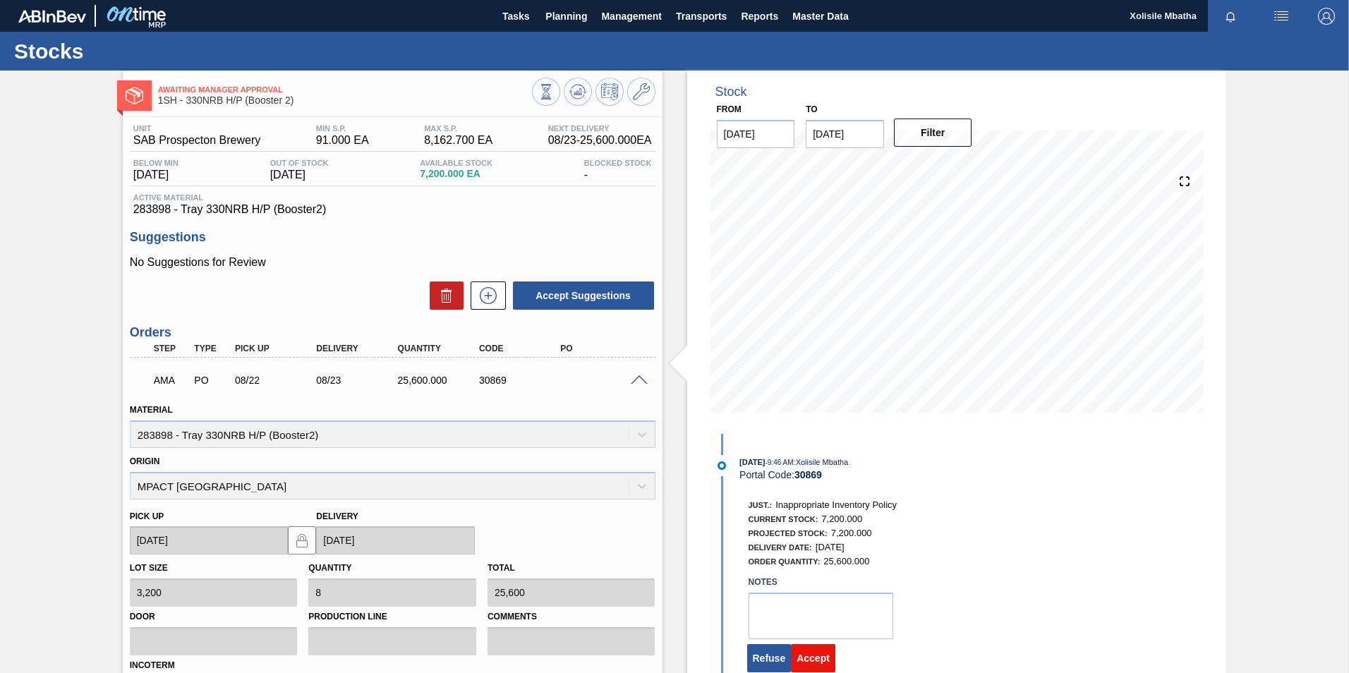
click at [822, 660] on button "Accept" at bounding box center [813, 658] width 44 height 28
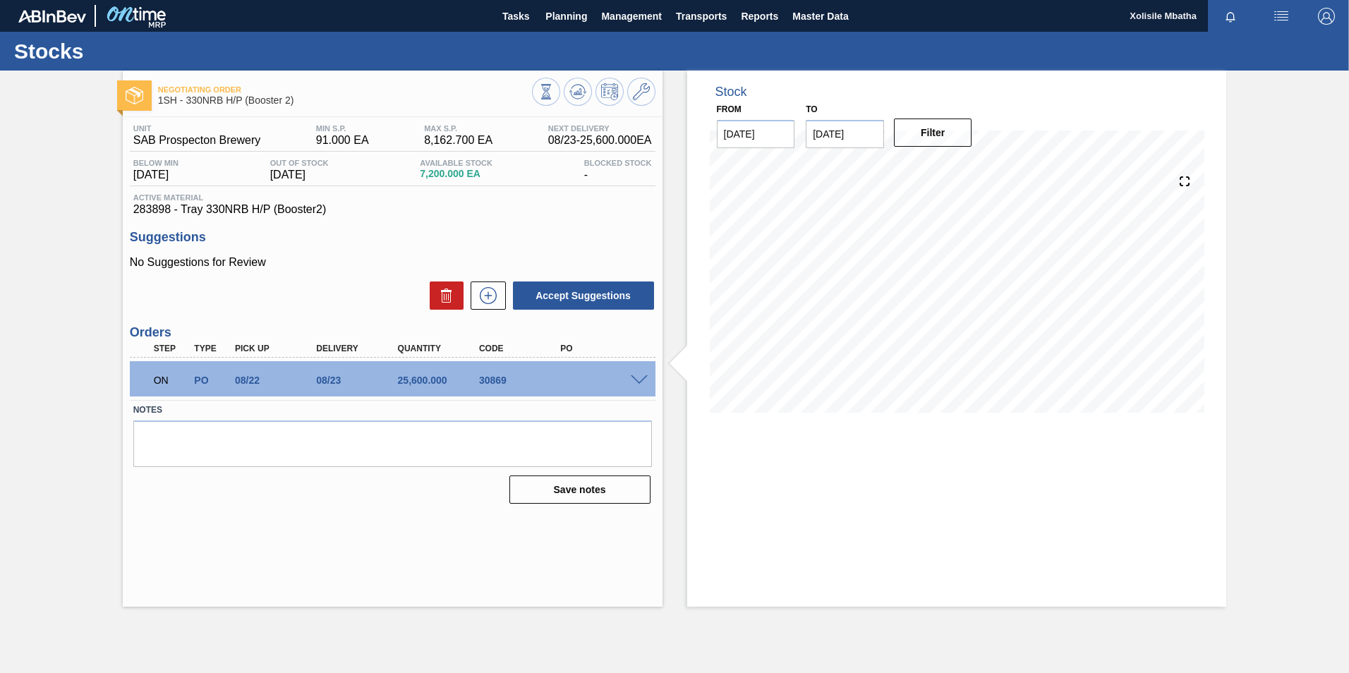
click at [638, 380] on span at bounding box center [639, 380] width 17 height 11
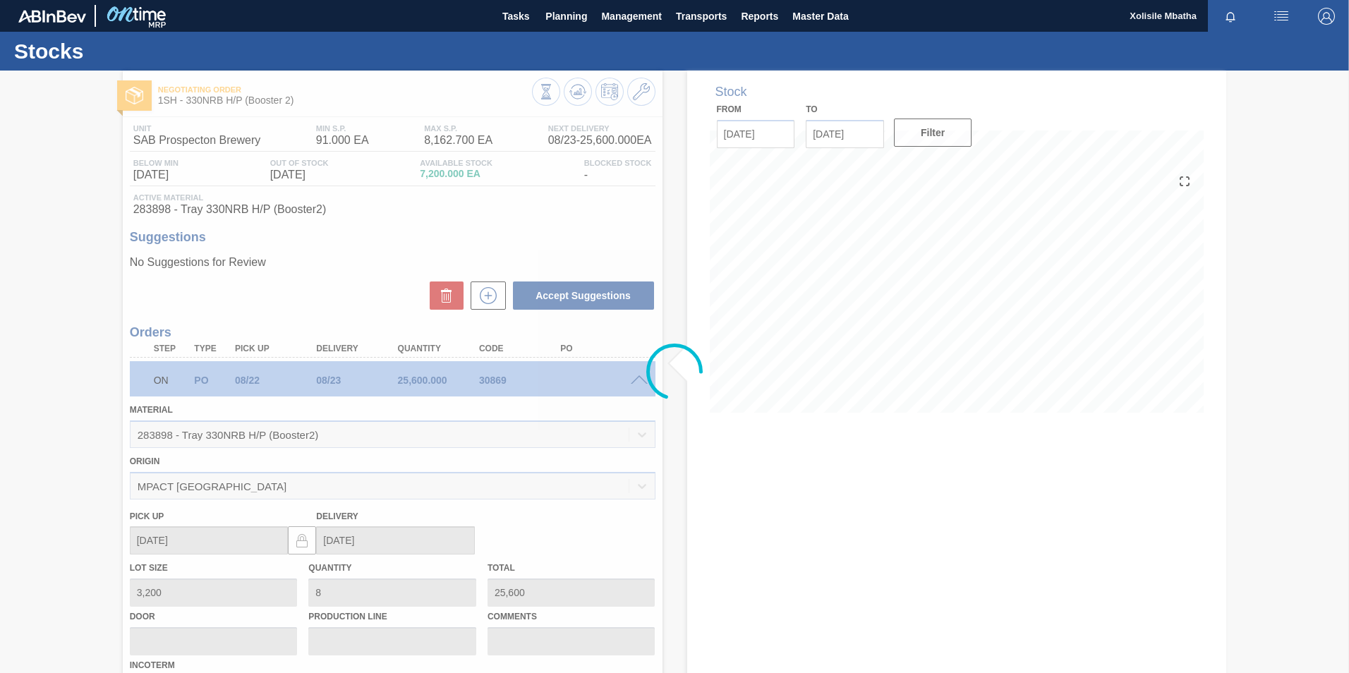
click at [636, 380] on div at bounding box center [674, 372] width 1349 height 603
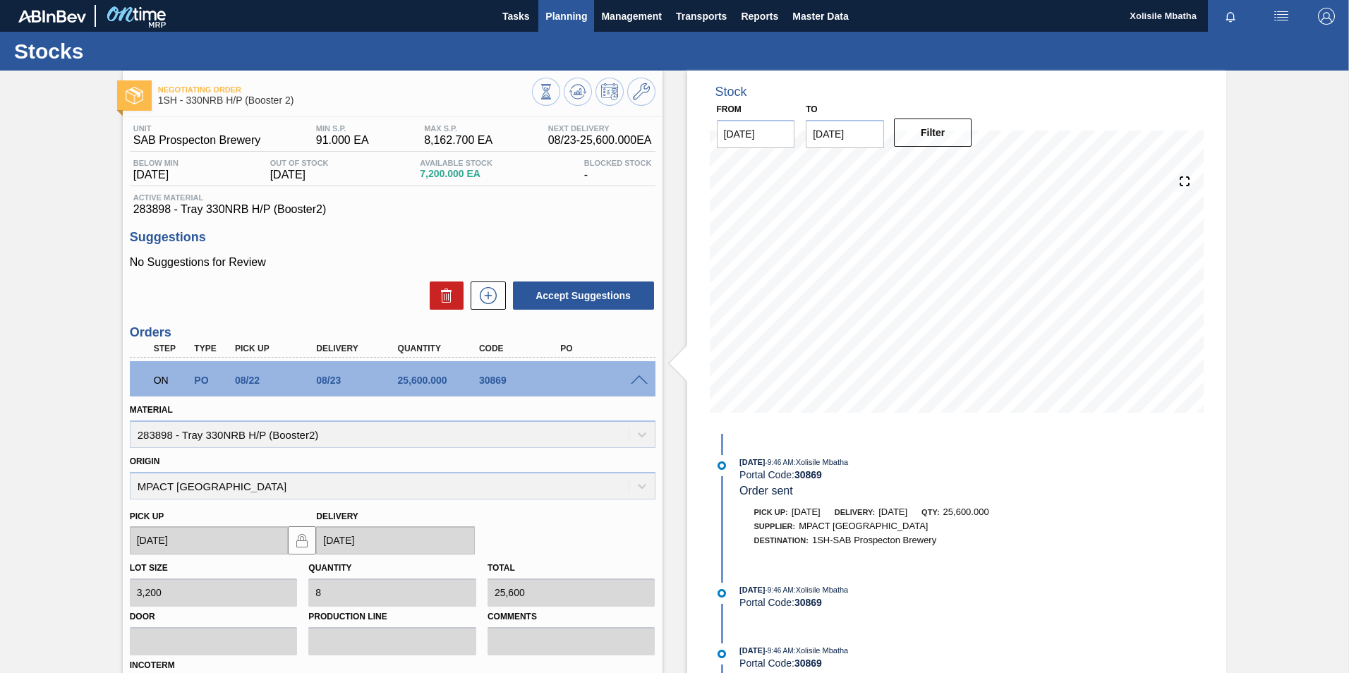
click at [564, 16] on span "Planning" at bounding box center [566, 16] width 42 height 17
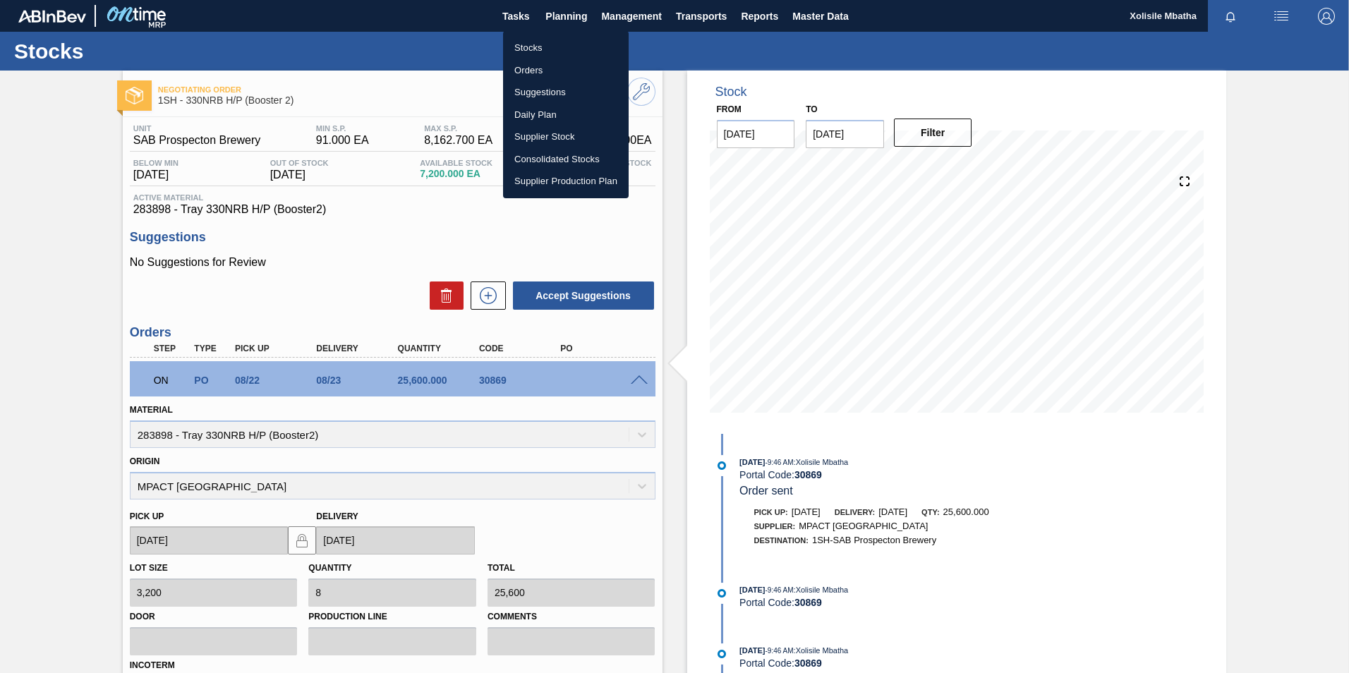
click at [543, 68] on li "Orders" at bounding box center [566, 70] width 126 height 23
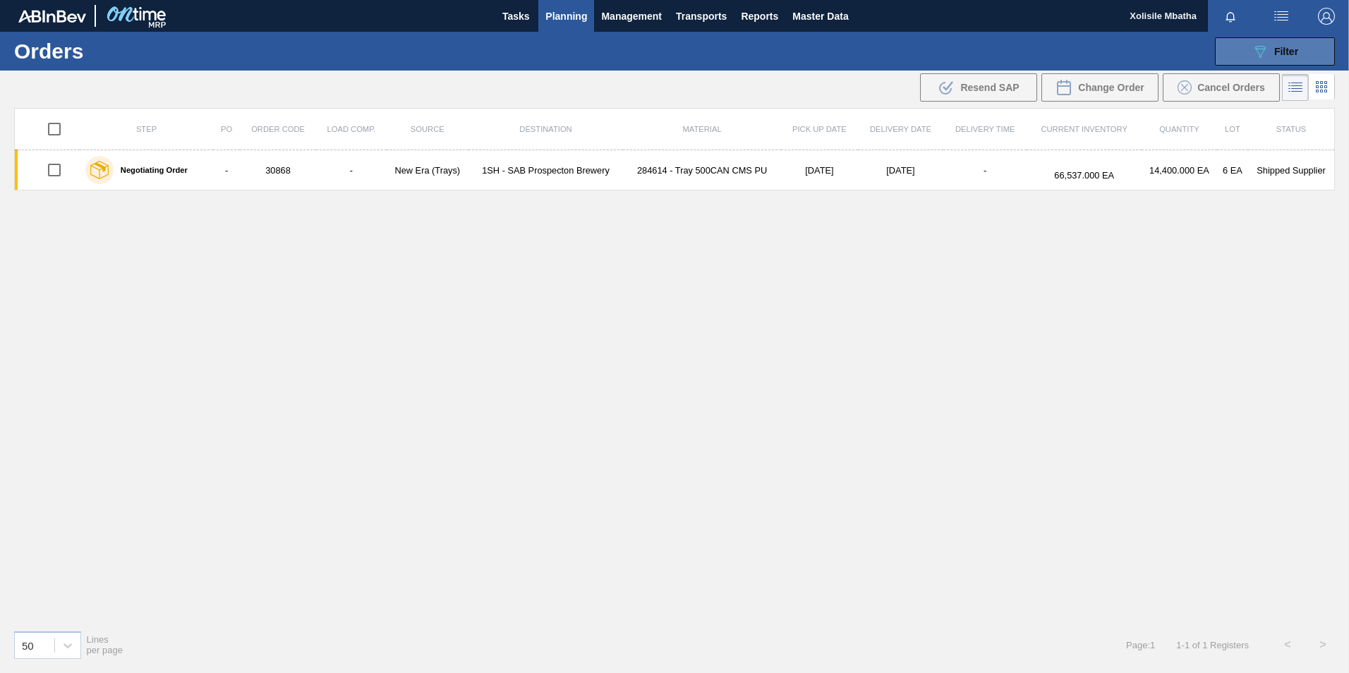
drag, startPoint x: 1316, startPoint y: 49, endPoint x: 1309, endPoint y: 55, distance: 8.5
click at [1314, 50] on button "089F7B8B-B2A5-4AFE-B5C0-19BA573D28AC Filter" at bounding box center [1275, 51] width 120 height 28
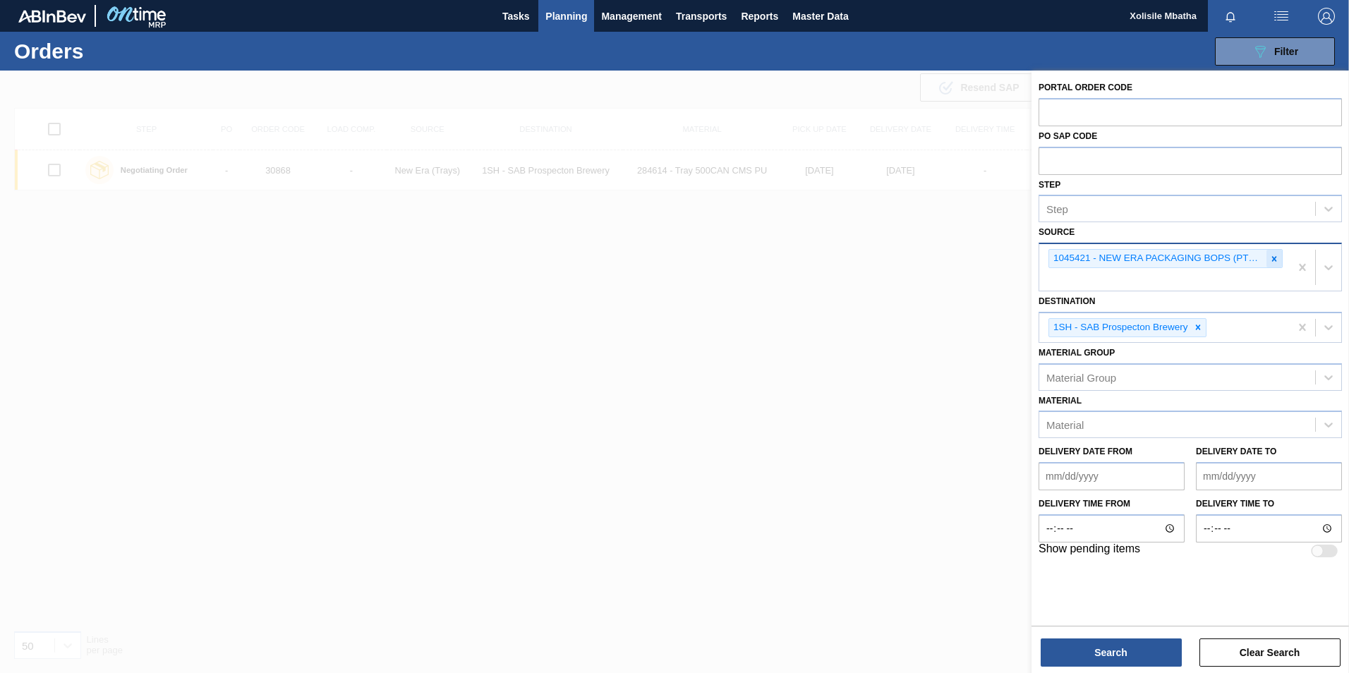
click at [1274, 263] on icon at bounding box center [1274, 259] width 10 height 10
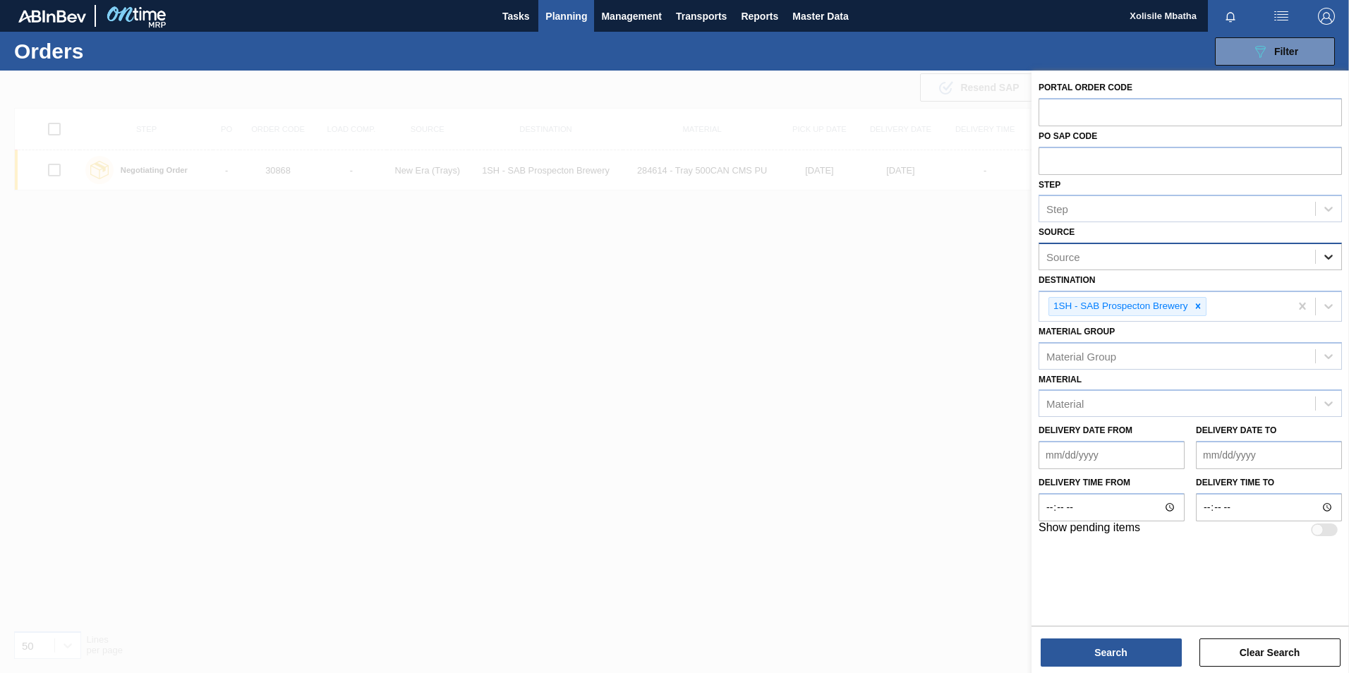
click at [1327, 253] on icon at bounding box center [1328, 257] width 14 height 14
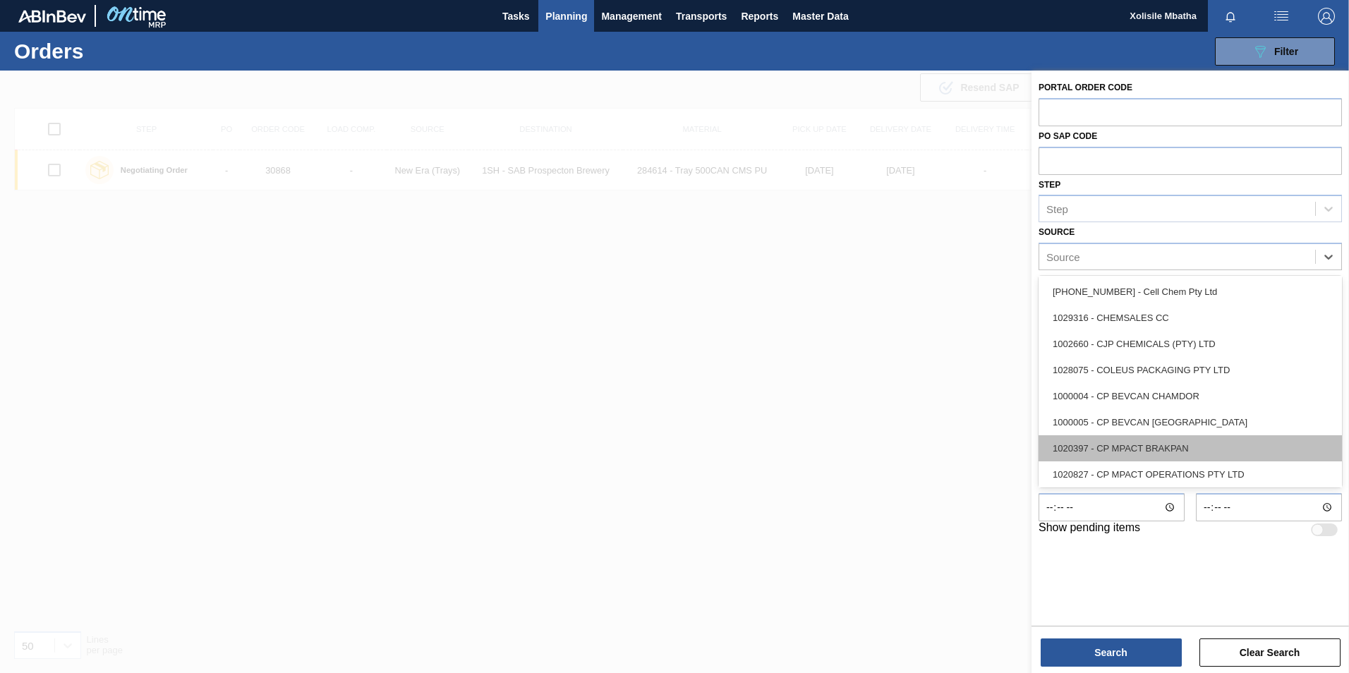
scroll to position [282, 0]
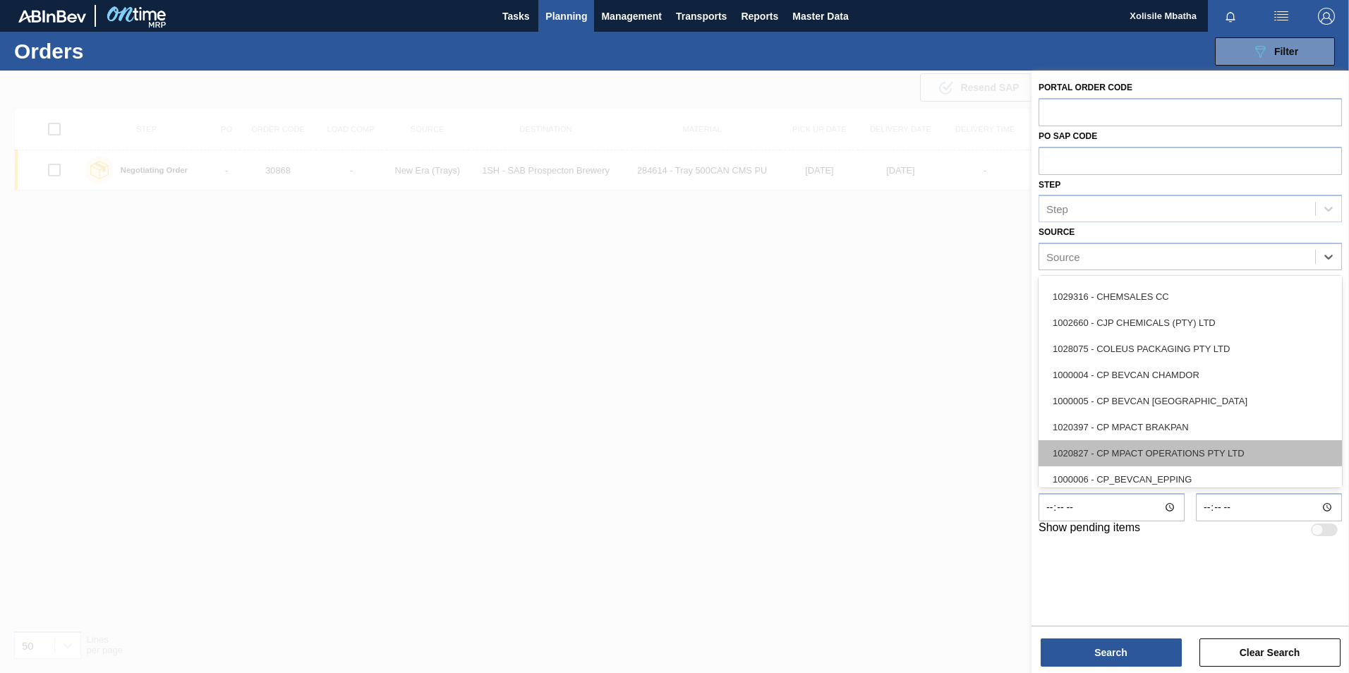
click at [1159, 449] on div "1020827 - CP MPACT OPERATIONS PTY LTD" at bounding box center [1190, 453] width 303 height 26
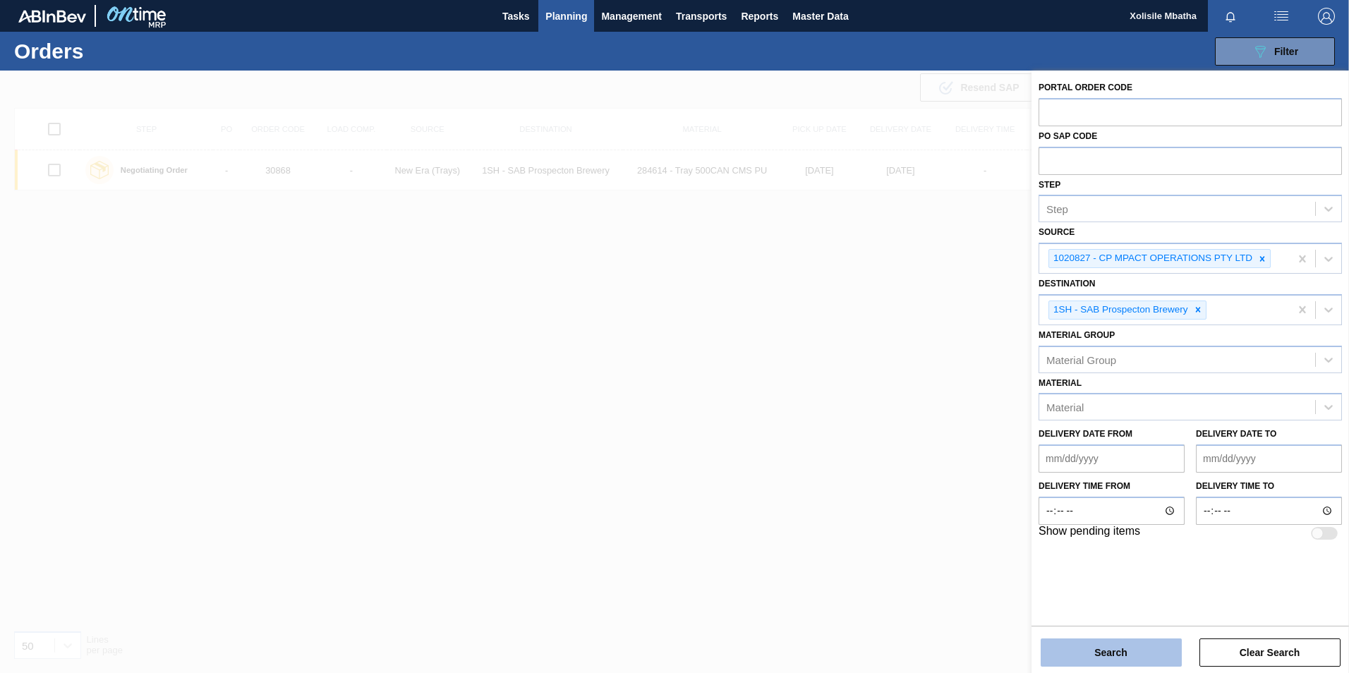
click at [1111, 658] on button "Search" at bounding box center [1111, 652] width 141 height 28
